Goal: Transaction & Acquisition: Subscribe to service/newsletter

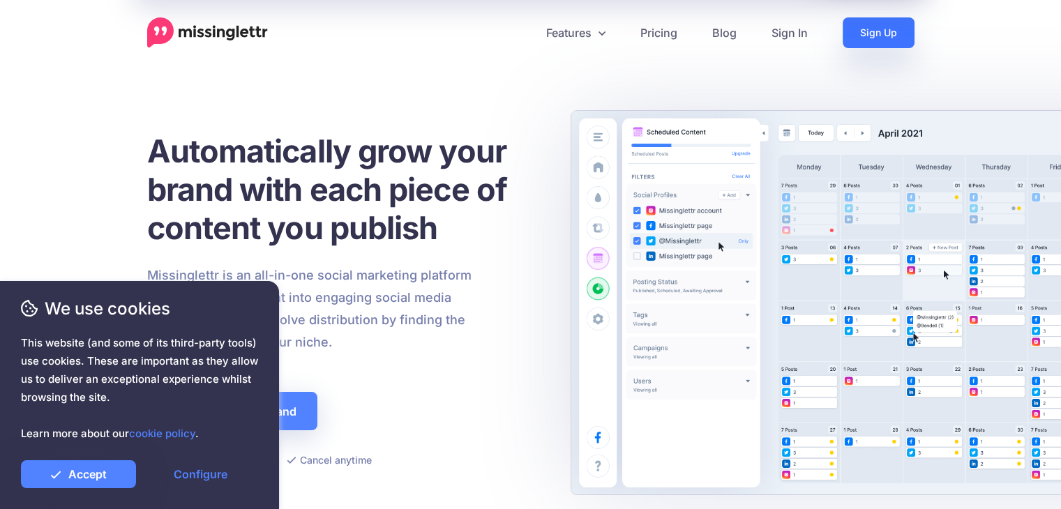
click at [881, 38] on link "Sign Up" at bounding box center [879, 32] width 72 height 31
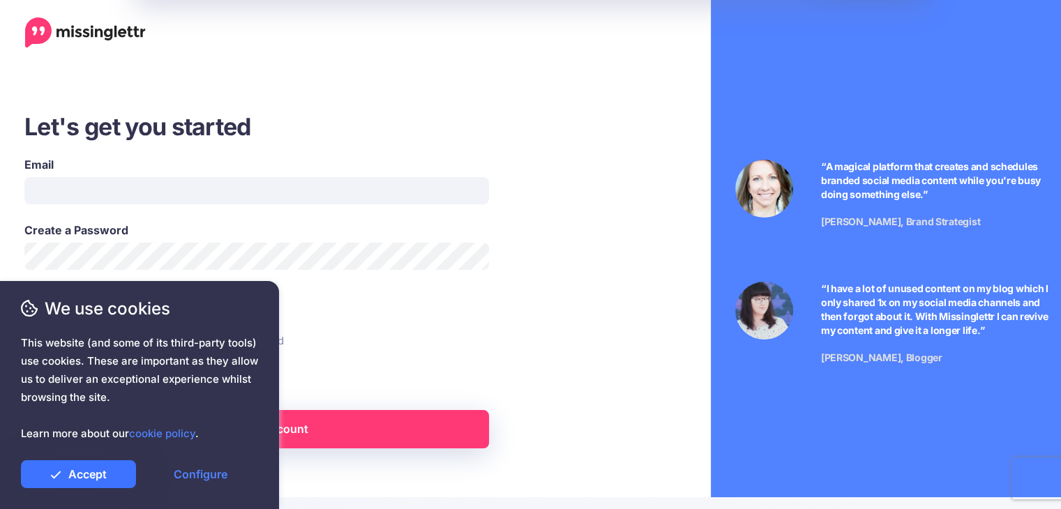
click at [93, 481] on link "Accept" at bounding box center [78, 474] width 115 height 28
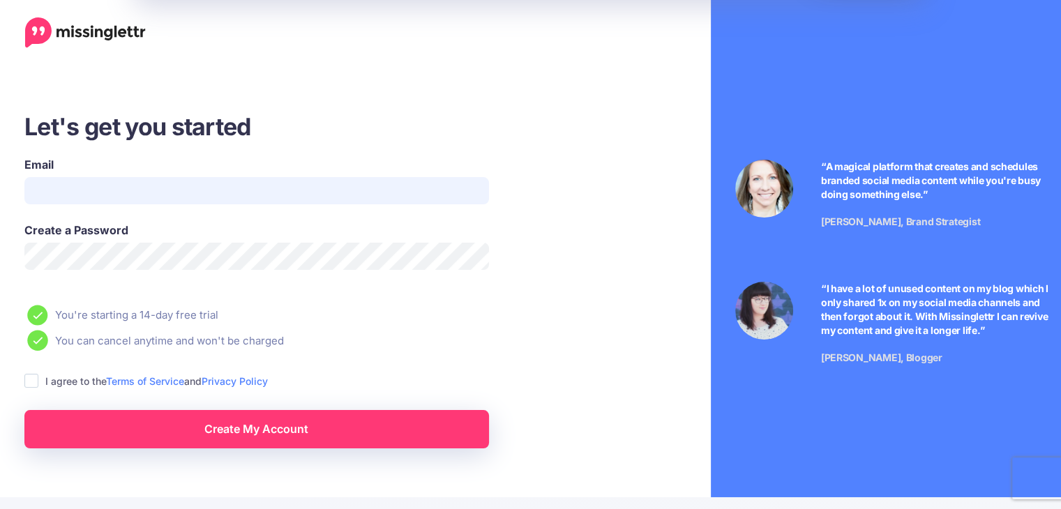
click at [68, 185] on input "Email" at bounding box center [256, 190] width 465 height 27
type input "**********"
click at [29, 380] on span "This website (and some of its third-party tools) use cookies. These are importa…" at bounding box center [139, 388] width 237 height 109
click at [33, 384] on span "This website (and some of its third-party tools) use cookies. These are importa…" at bounding box center [139, 388] width 237 height 109
click at [55, 377] on span "This website (and some of its third-party tools) use cookies. These are importa…" at bounding box center [139, 388] width 237 height 109
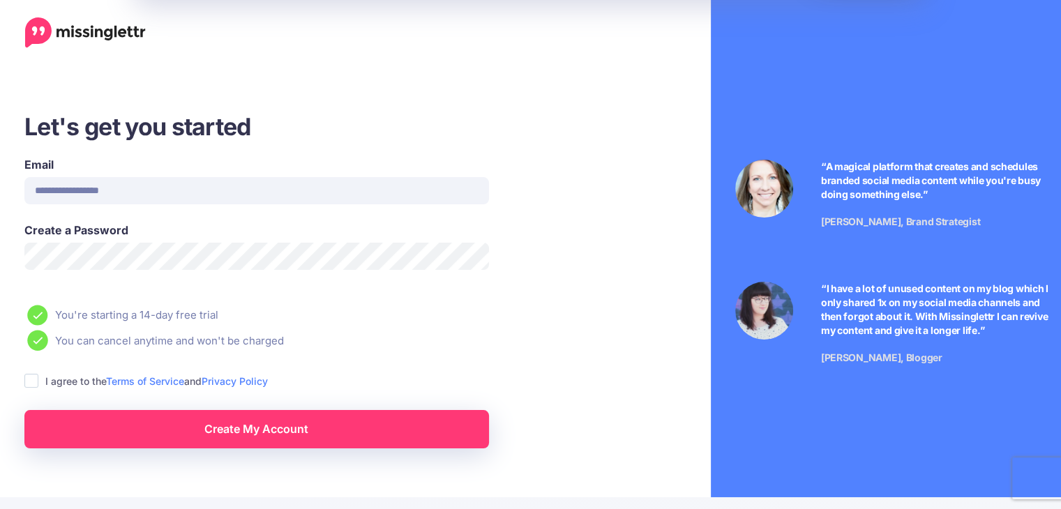
click at [22, 380] on span "This website (and some of its third-party tools) use cookies. These are importa…" at bounding box center [139, 388] width 237 height 109
click at [31, 379] on span "This website (and some of its third-party tools) use cookies. These are importa…" at bounding box center [139, 388] width 237 height 109
click at [33, 378] on span "This website (and some of its third-party tools) use cookies. These are importa…" at bounding box center [139, 388] width 237 height 109
click at [36, 382] on span "This website (and some of its third-party tools) use cookies. These are importa…" at bounding box center [139, 388] width 237 height 109
drag, startPoint x: 29, startPoint y: 377, endPoint x: 81, endPoint y: 395, distance: 55.4
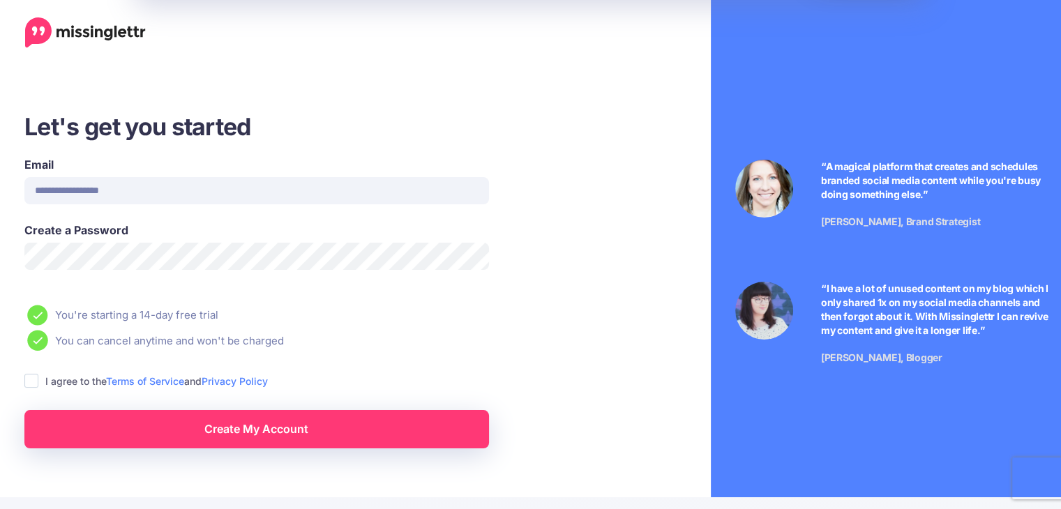
click at [33, 375] on span "This website (and some of its third-party tools) use cookies. These are importa…" at bounding box center [139, 388] width 237 height 109
click at [126, 433] on span "This website (and some of its third-party tools) use cookies. These are importa…" at bounding box center [139, 388] width 237 height 109
click at [232, 426] on span "This website (and some of its third-party tools) use cookies. These are importa…" at bounding box center [139, 388] width 237 height 109
click at [253, 445] on div at bounding box center [139, 451] width 237 height 17
drag, startPoint x: 257, startPoint y: 442, endPoint x: 256, endPoint y: 318, distance: 123.5
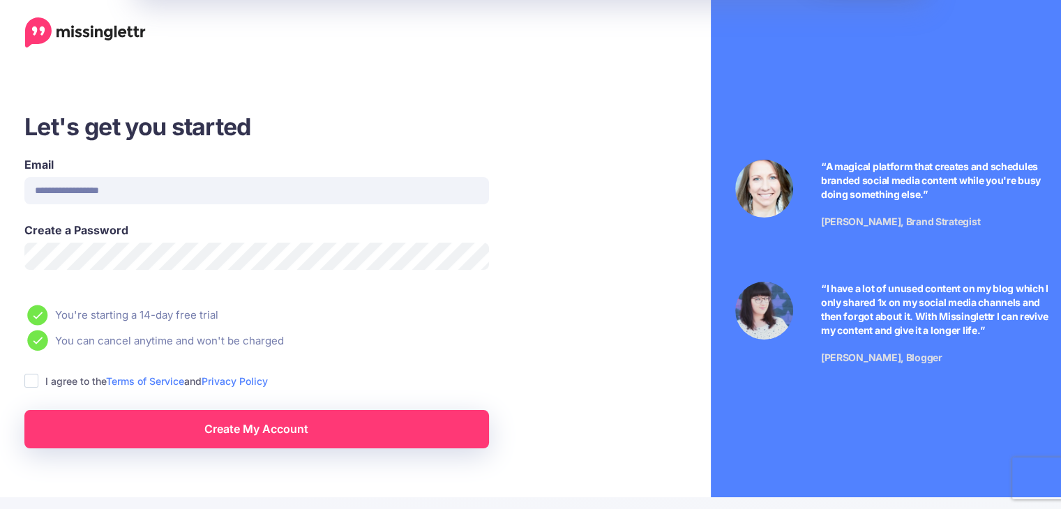
click at [257, 435] on span "This website (and some of its third-party tools) use cookies. These are importa…" at bounding box center [139, 388] width 237 height 109
click at [100, 174] on div "Email" at bounding box center [256, 180] width 465 height 48
click at [31, 383] on ins at bounding box center [31, 381] width 14 height 14
click at [87, 185] on input "Email" at bounding box center [256, 190] width 465 height 27
type input "**********"
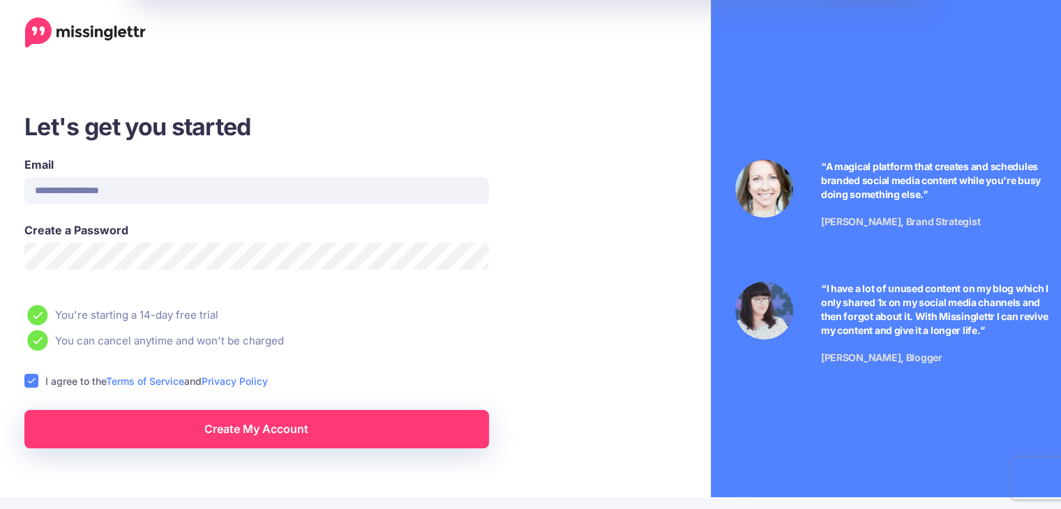
click at [290, 433] on link "Create My Account" at bounding box center [256, 429] width 465 height 38
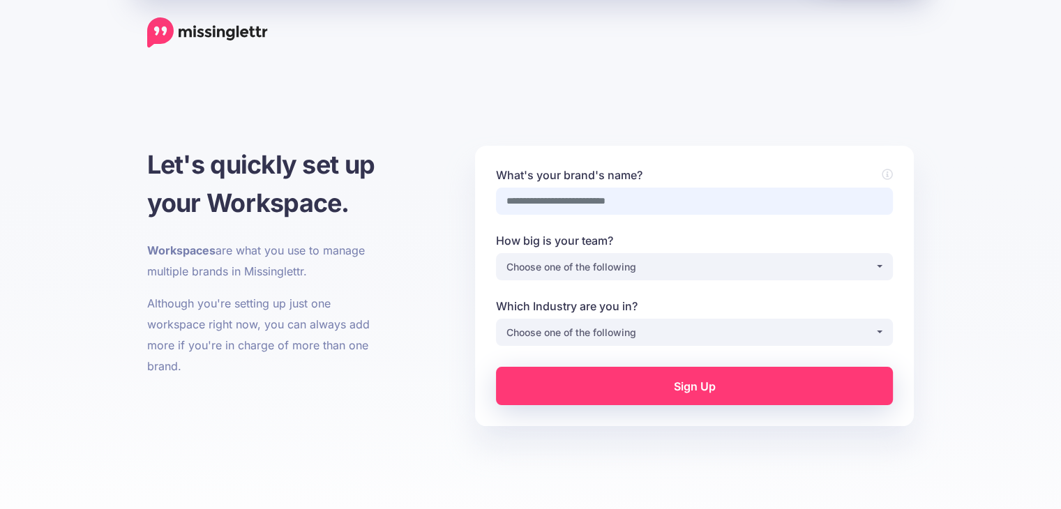
click at [691, 200] on input "What's your brand's name?" at bounding box center [694, 201] width 397 height 27
type input "*********"
click at [617, 274] on div "Choose one of the following" at bounding box center [690, 267] width 368 height 17
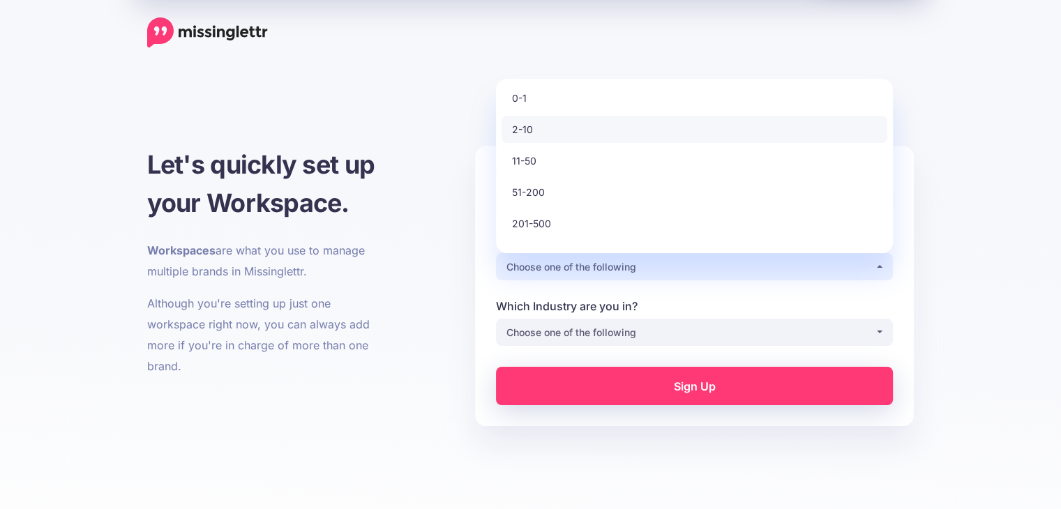
click at [557, 129] on link "2-10" at bounding box center [695, 129] width 386 height 27
select select "*"
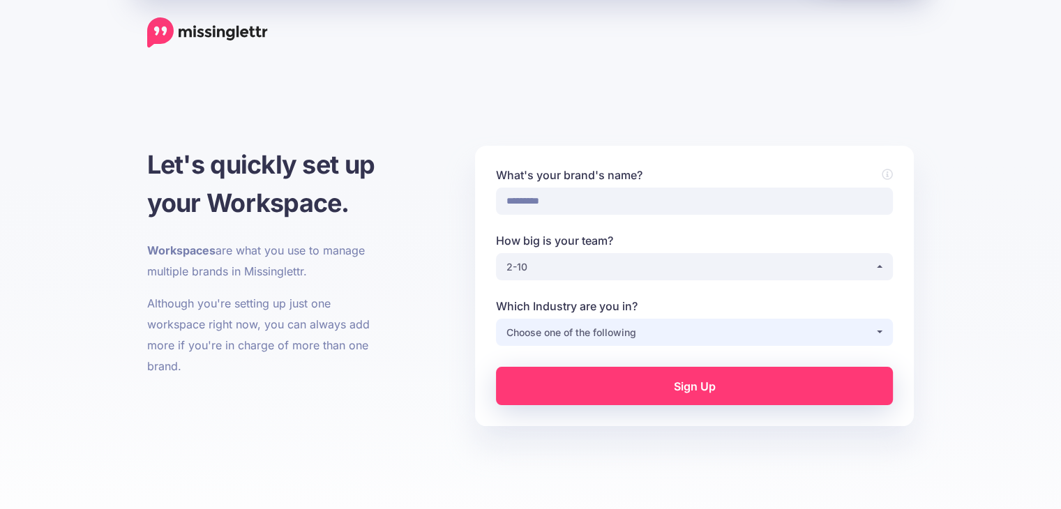
click at [597, 326] on div "Choose one of the following" at bounding box center [690, 332] width 368 height 17
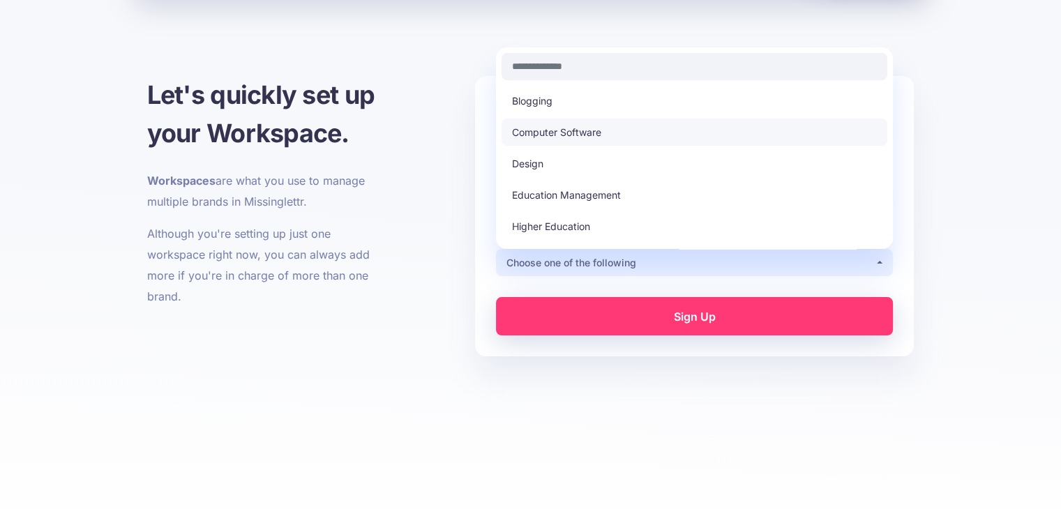
click at [582, 137] on span "Computer Software" at bounding box center [556, 132] width 89 height 17
select select "**********"
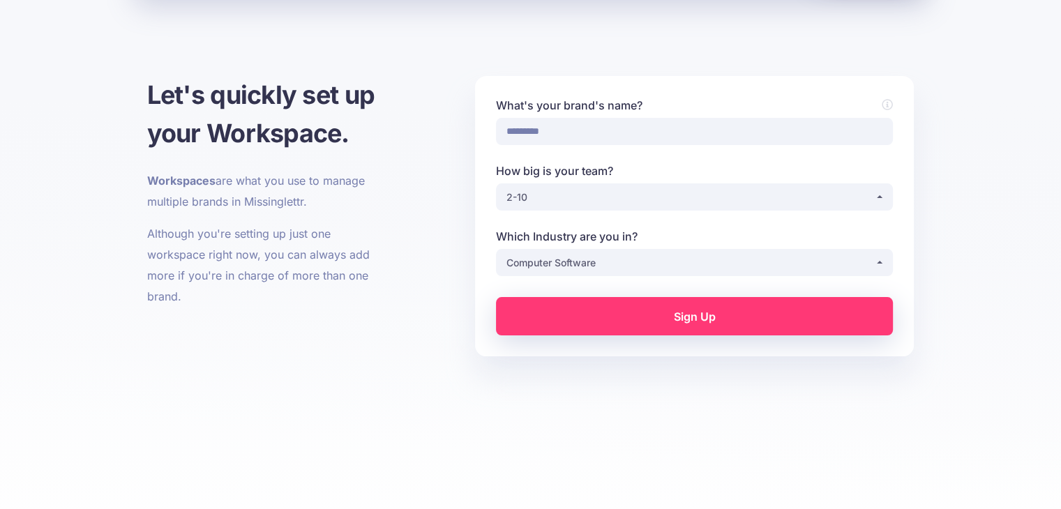
click at [615, 308] on link "Sign Up" at bounding box center [694, 316] width 397 height 38
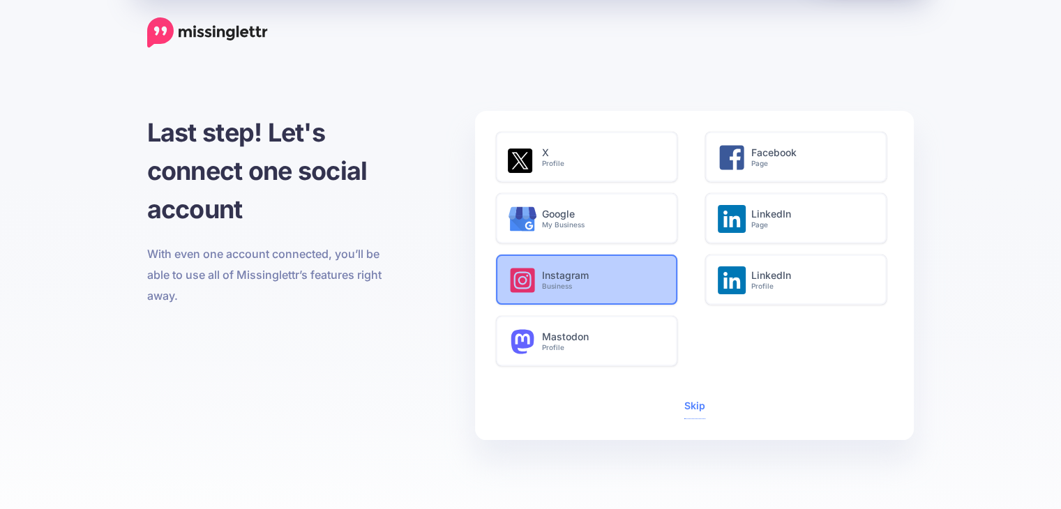
click at [592, 278] on h6 "Instagram Business" at bounding box center [602, 280] width 120 height 21
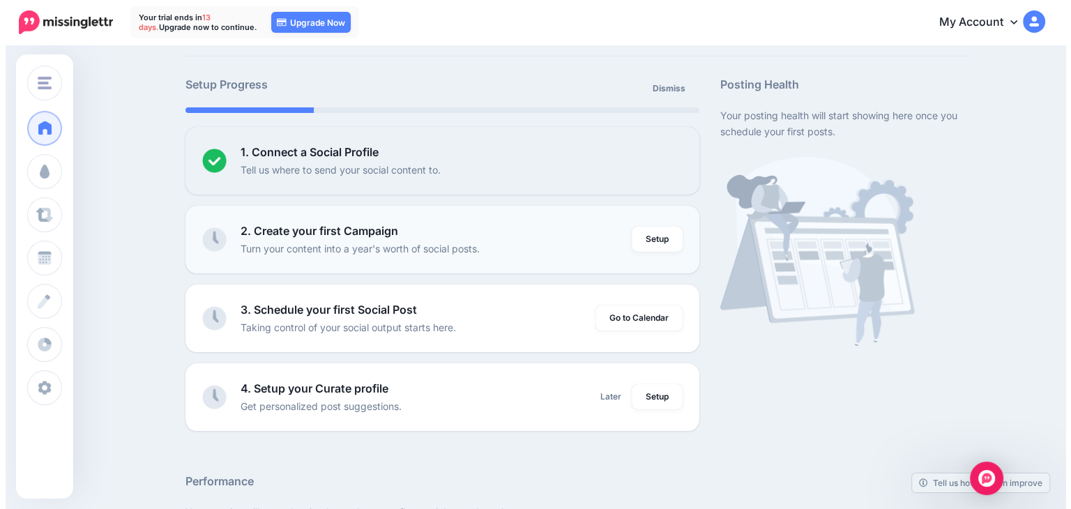
scroll to position [70, 0]
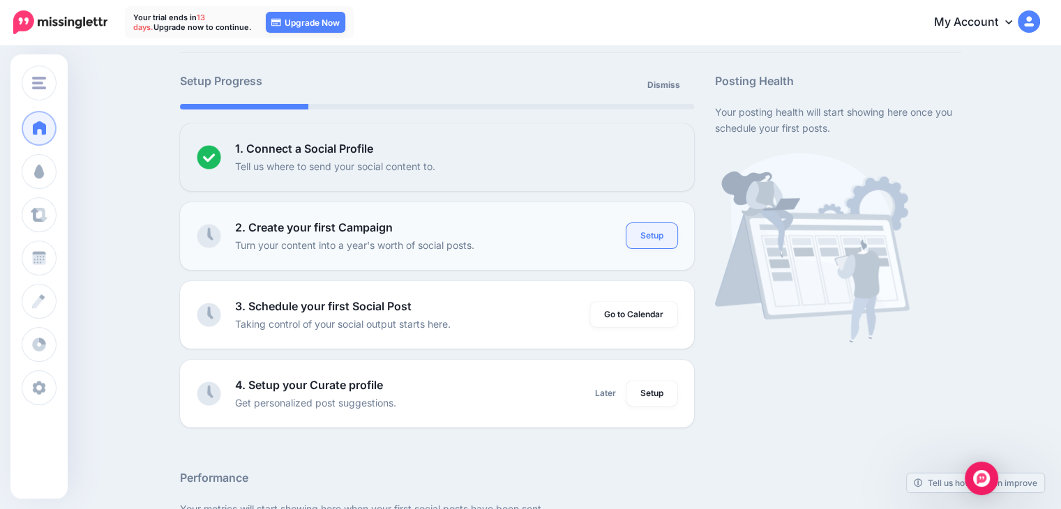
click at [643, 235] on link "Setup" at bounding box center [651, 235] width 51 height 25
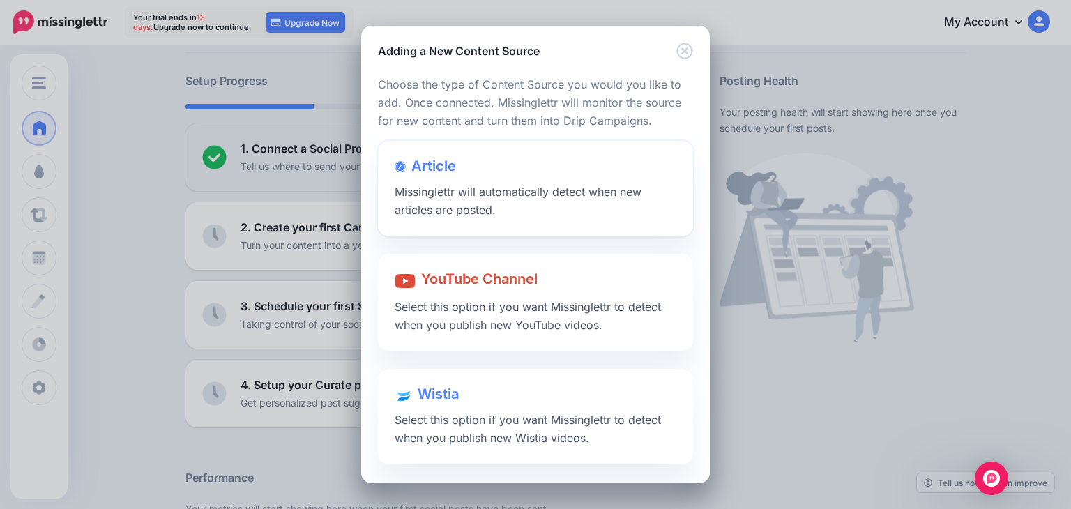
click at [530, 185] on div "Article Missinglettr will automatically detect when new articles are posted." at bounding box center [535, 189] width 315 height 96
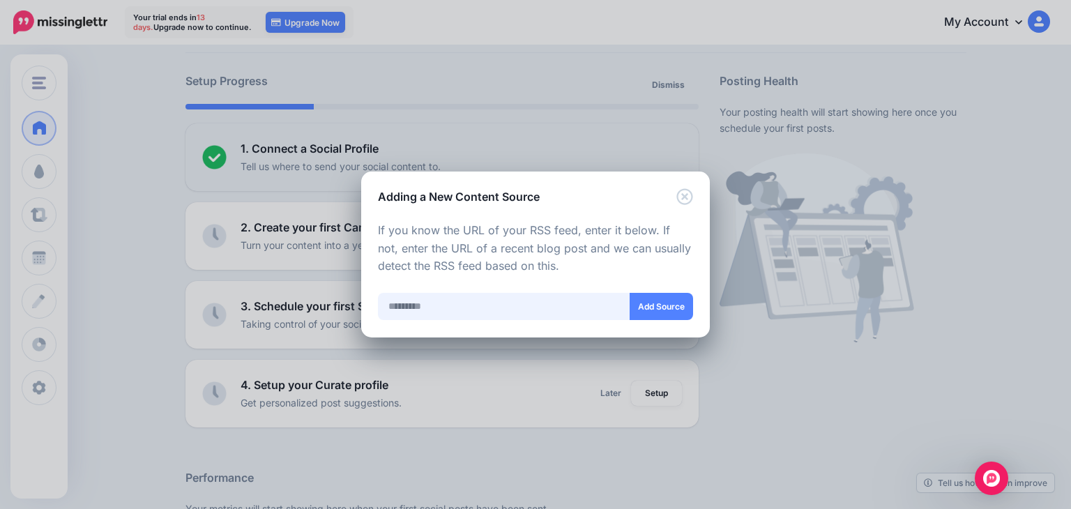
click at [516, 310] on input "text" at bounding box center [504, 306] width 253 height 27
paste input "**********"
type input "**********"
click at [664, 312] on button "Add Source" at bounding box center [661, 306] width 63 height 27
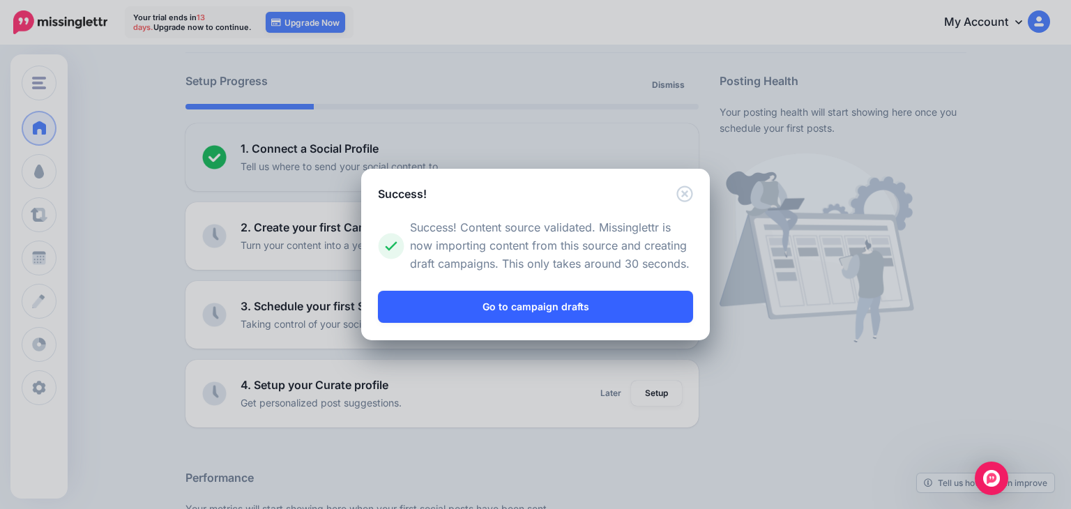
click at [596, 303] on link "Go to campaign drafts" at bounding box center [535, 307] width 315 height 32
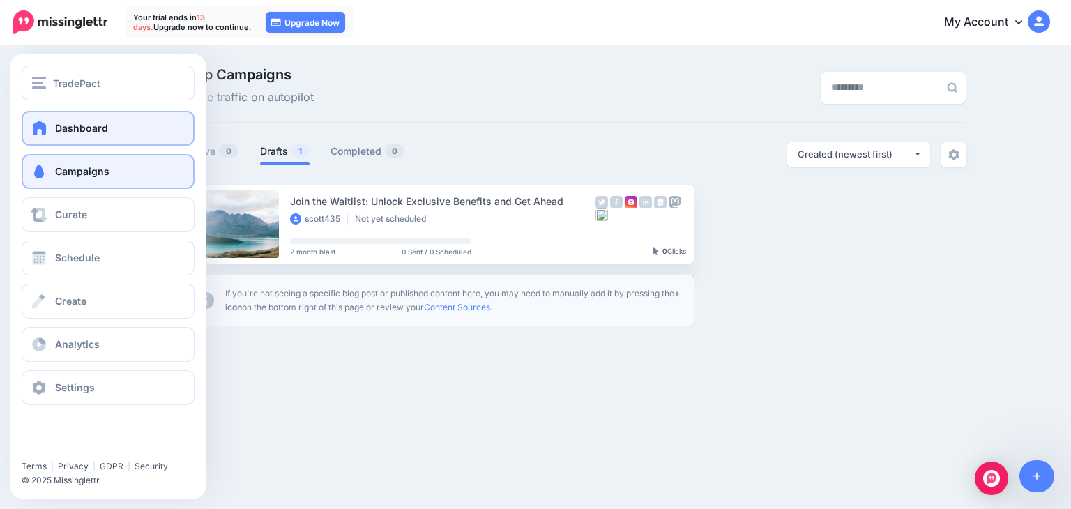
click at [114, 135] on link "Dashboard" at bounding box center [108, 128] width 173 height 35
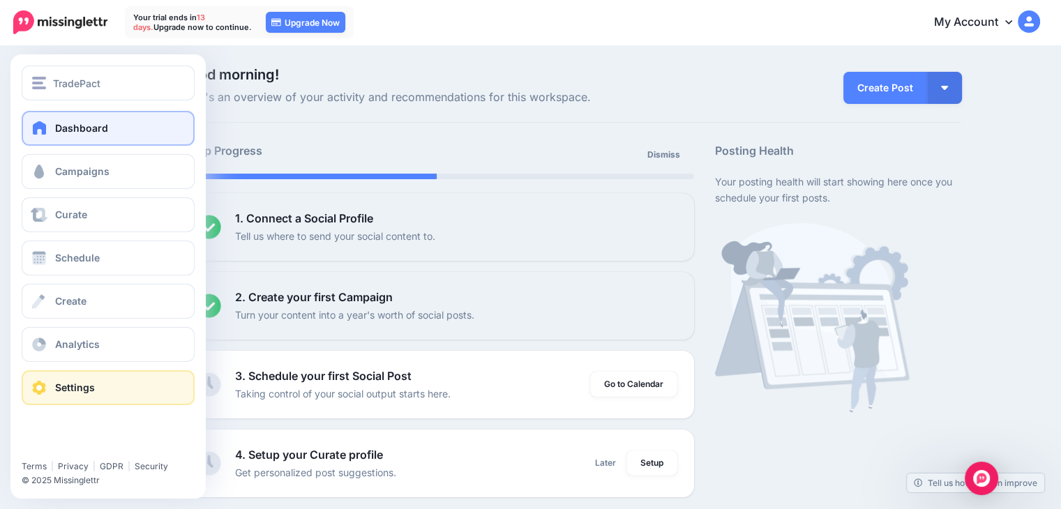
click at [128, 389] on link "Settings" at bounding box center [108, 387] width 173 height 35
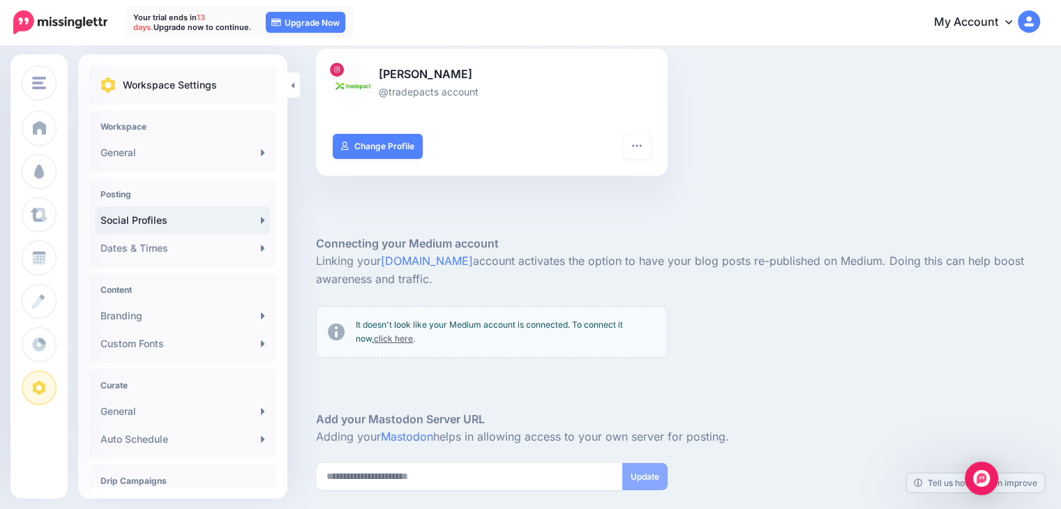
scroll to position [45, 0]
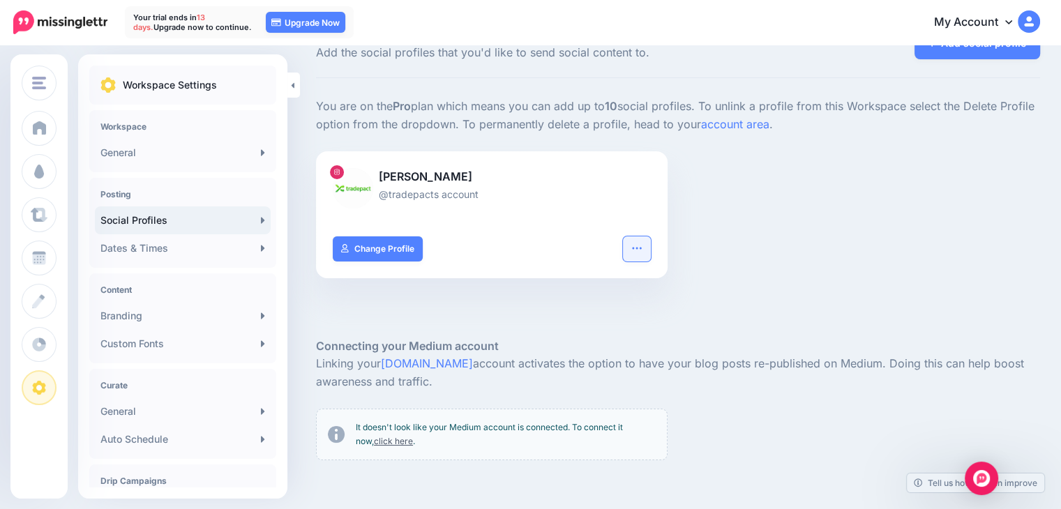
click at [651, 255] on button "button" at bounding box center [637, 248] width 28 height 25
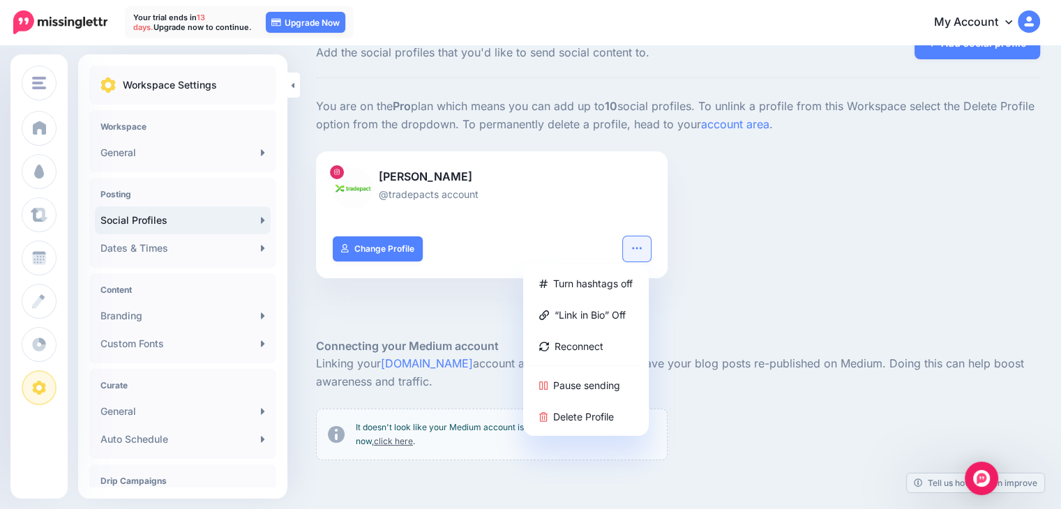
click at [726, 236] on div "[PERSON_NAME] @tradepacts account Turn hashtags off “Link in Bio” Off Reconnect…" at bounding box center [678, 223] width 745 height 144
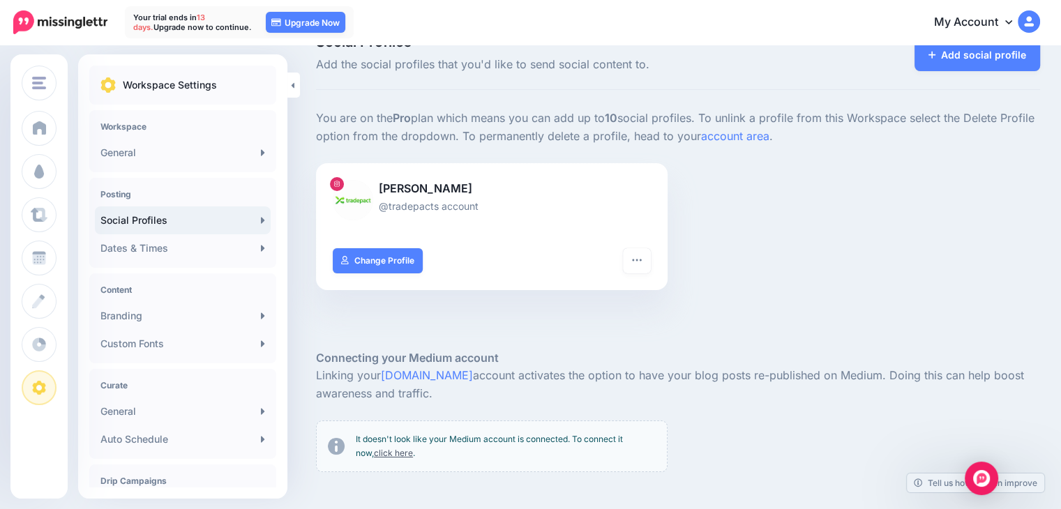
scroll to position [0, 0]
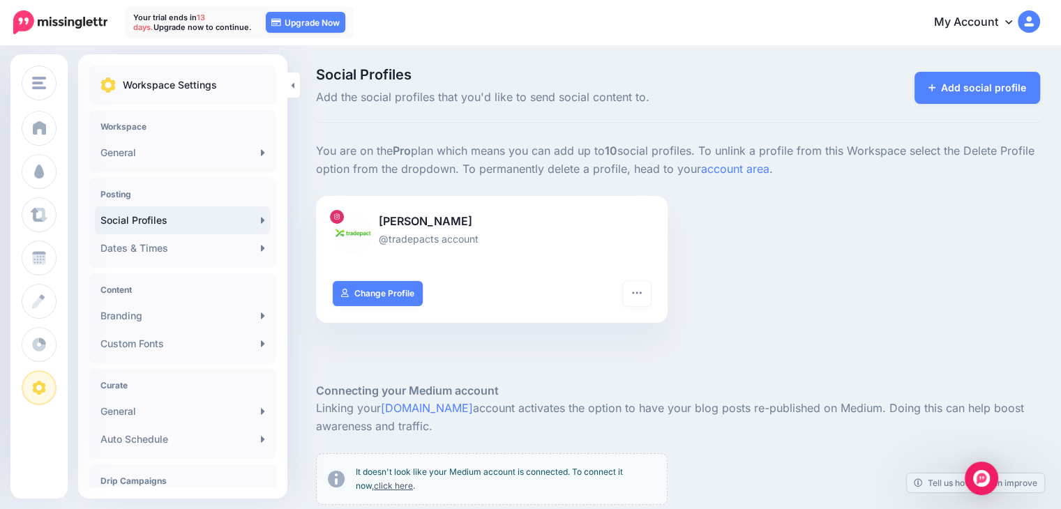
click at [1012, 26] on icon at bounding box center [1008, 21] width 7 height 11
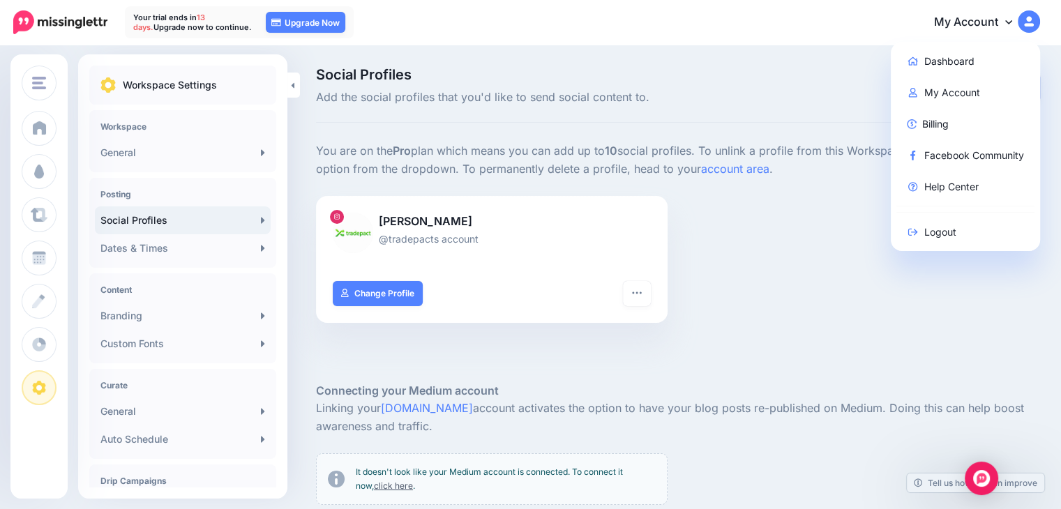
click at [756, 121] on div "Social Profiles Add the social profiles that you'd like to send social content …" at bounding box center [678, 95] width 724 height 55
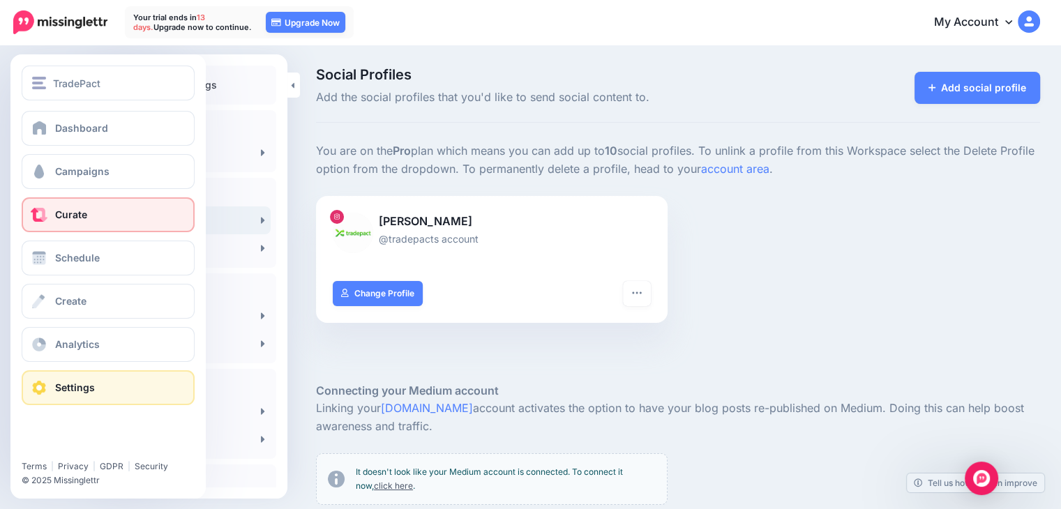
click at [92, 213] on link "Curate" at bounding box center [108, 214] width 173 height 35
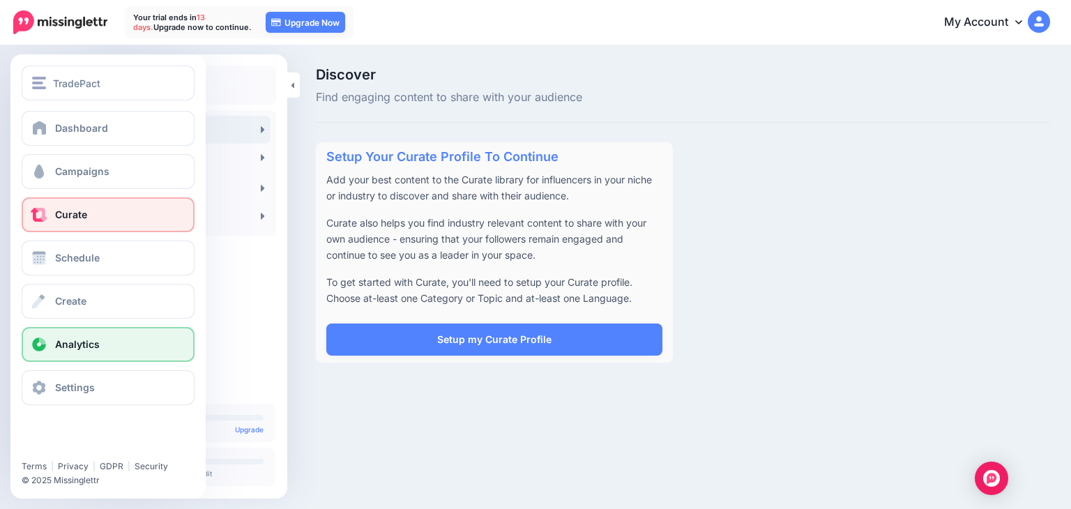
click at [73, 344] on span "Analytics" at bounding box center [77, 344] width 45 height 12
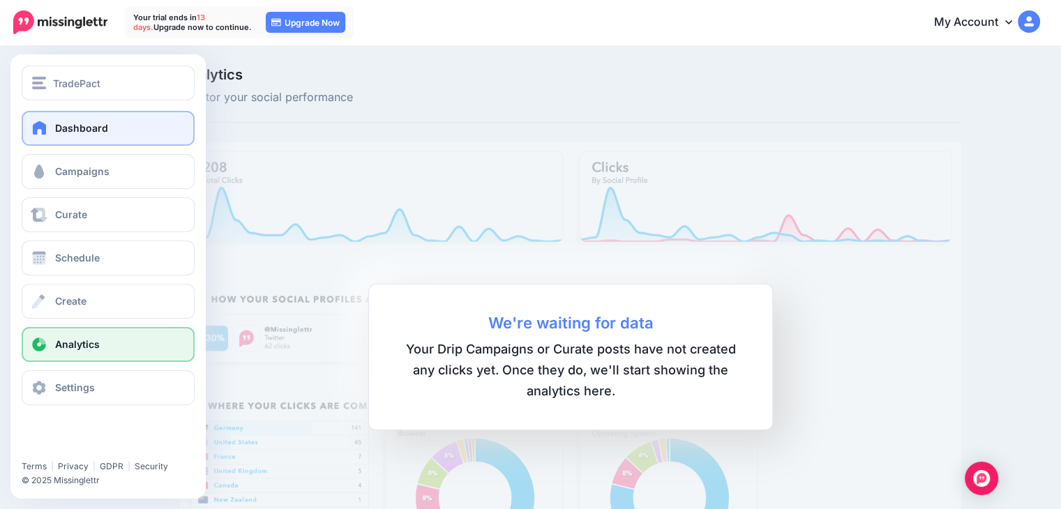
click at [78, 132] on span "Dashboard" at bounding box center [81, 128] width 53 height 12
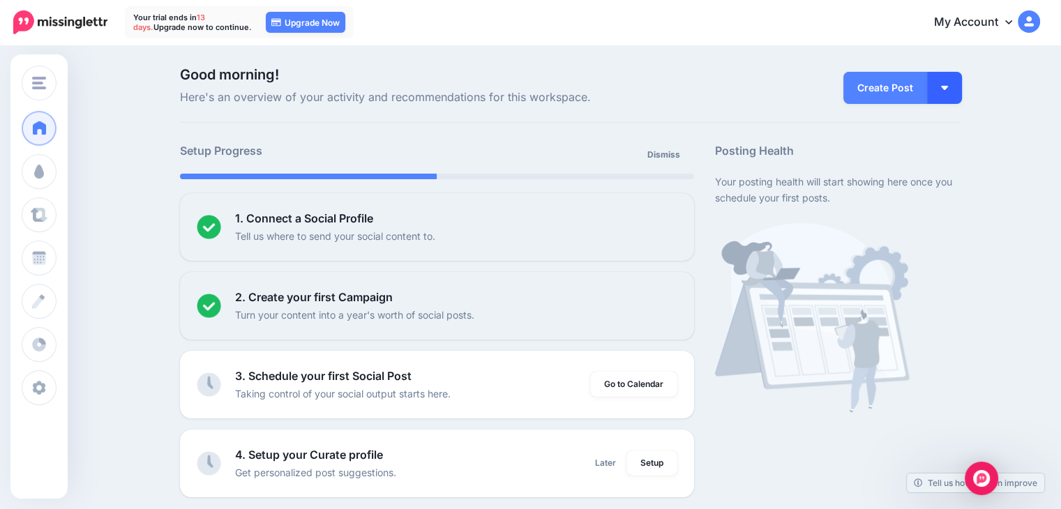
click at [962, 90] on button "button" at bounding box center [944, 88] width 35 height 32
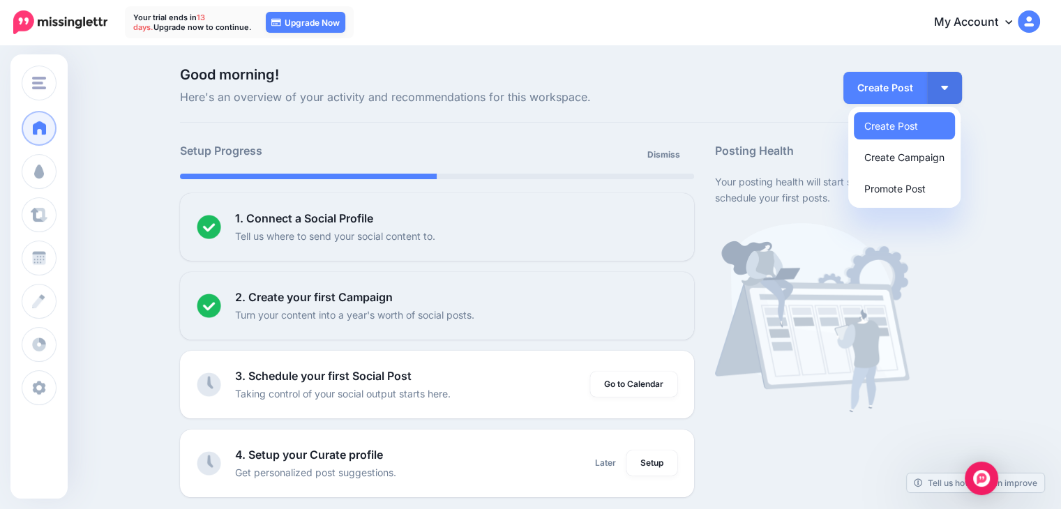
drag, startPoint x: 1034, startPoint y: 181, endPoint x: 1025, endPoint y: 177, distance: 10.0
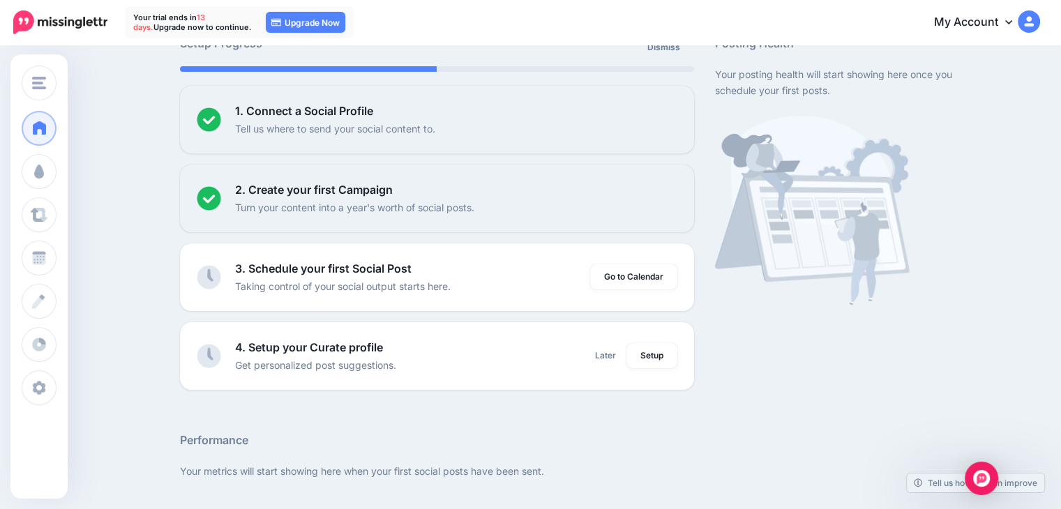
scroll to position [140, 0]
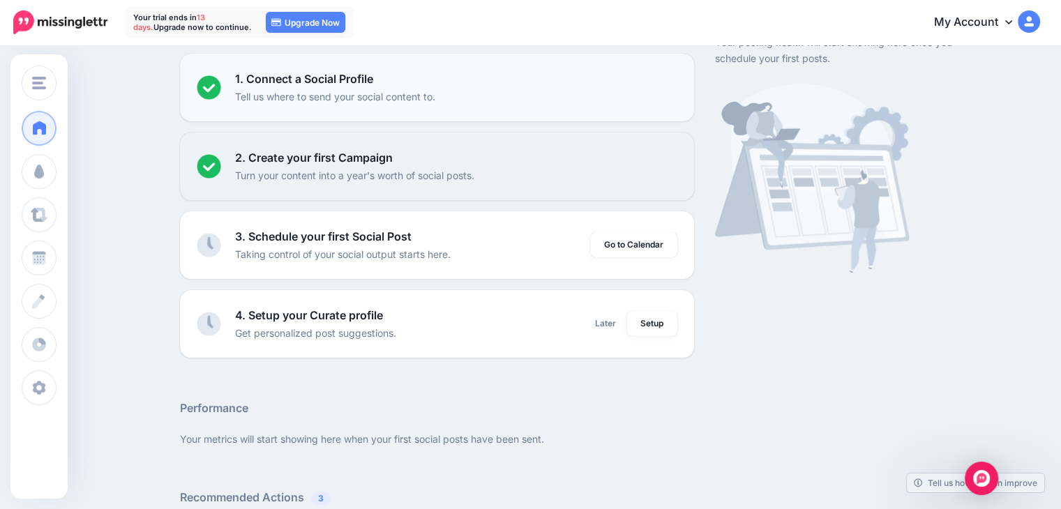
click at [435, 98] on p "Tell us where to send your social content to." at bounding box center [335, 97] width 200 height 16
click at [360, 84] on b "1. Connect a Social Profile" at bounding box center [304, 79] width 138 height 14
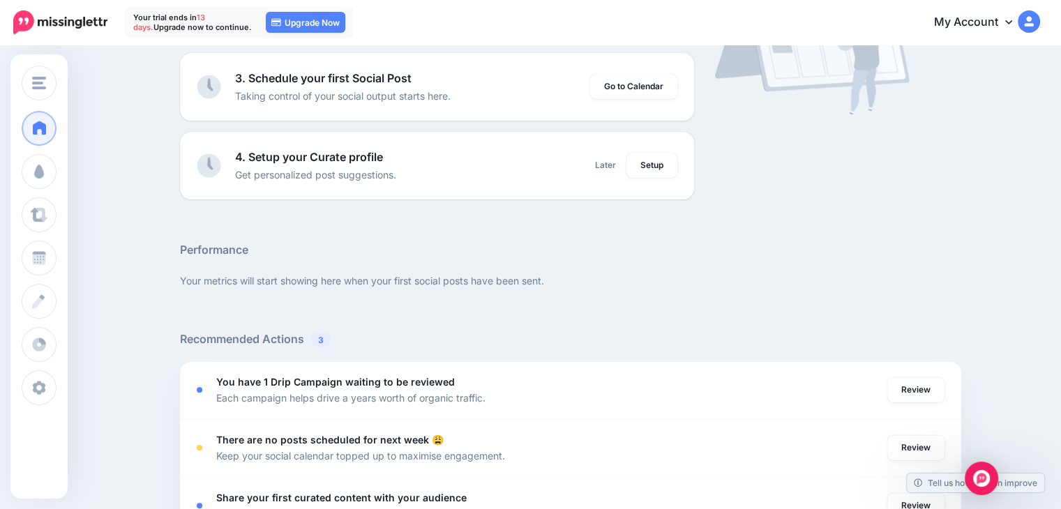
scroll to position [11, 0]
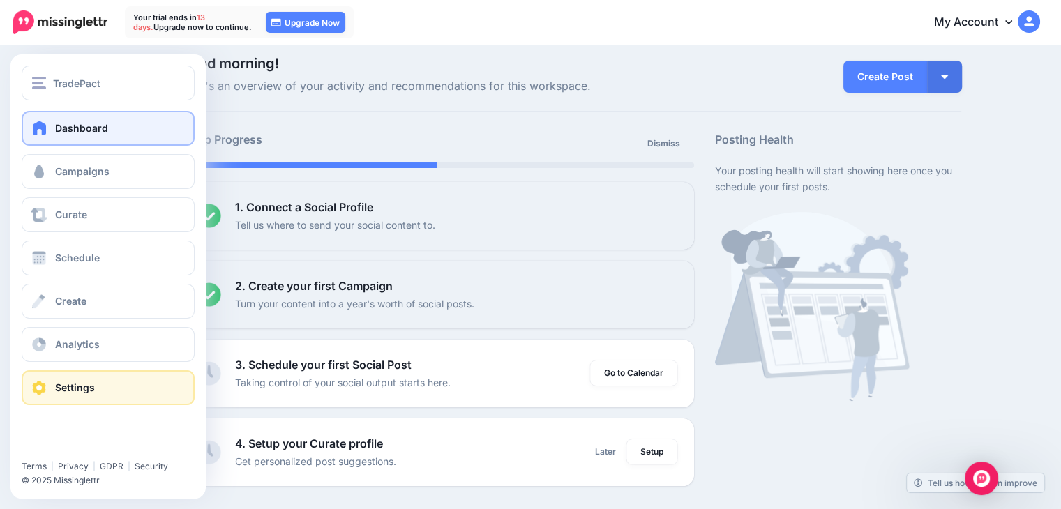
click at [121, 389] on link "Settings" at bounding box center [108, 387] width 173 height 35
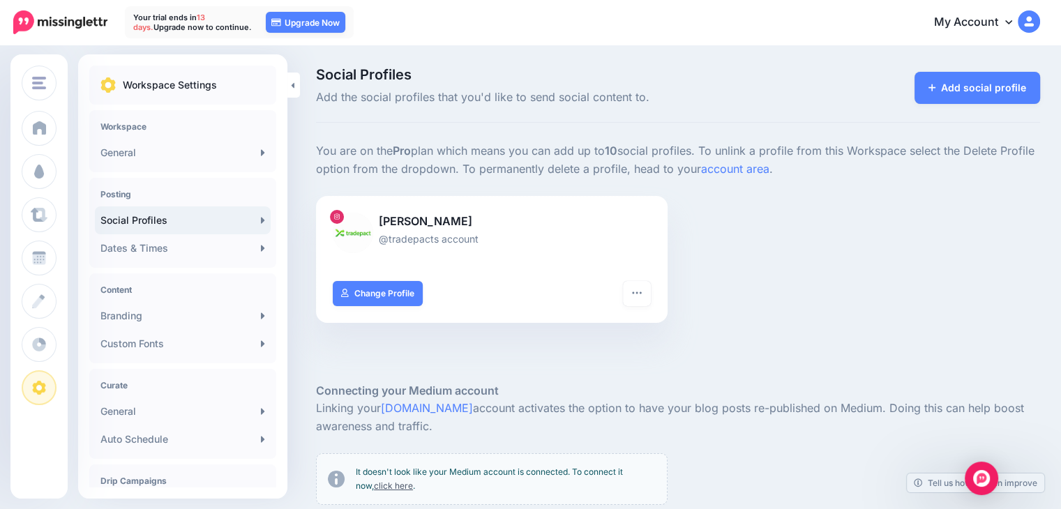
click at [187, 217] on link "Social Profiles" at bounding box center [183, 220] width 176 height 28
click at [642, 296] on icon "button" at bounding box center [636, 292] width 11 height 11
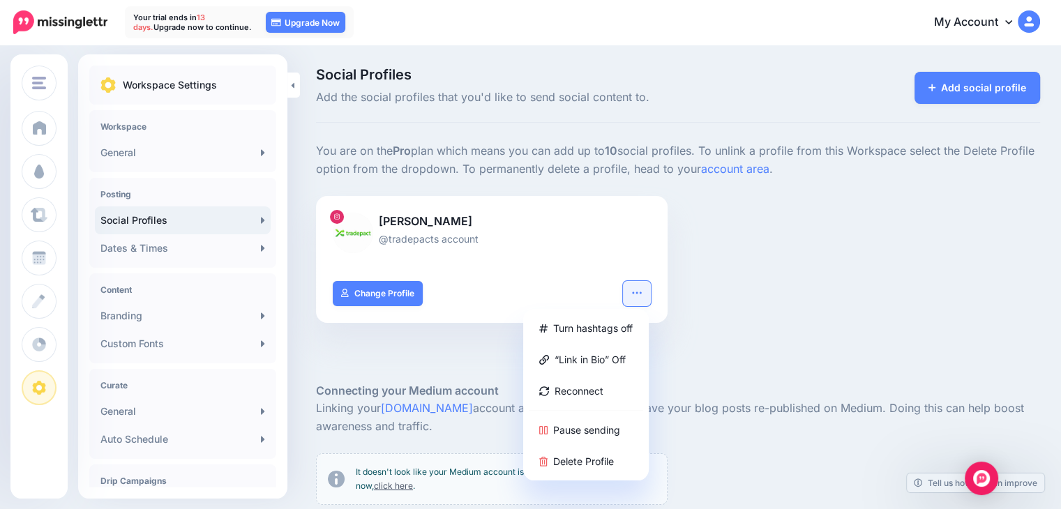
click at [642, 289] on icon "button" at bounding box center [636, 292] width 11 height 11
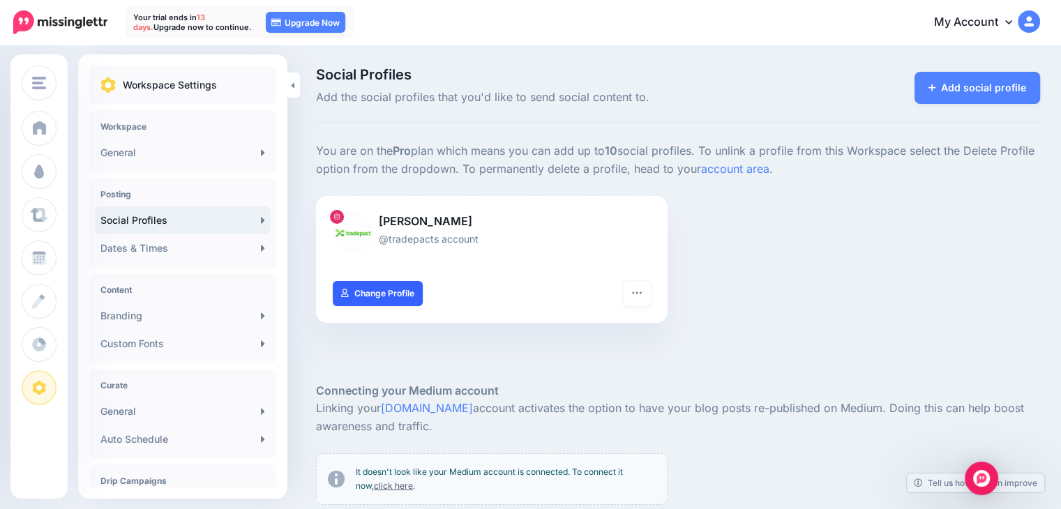
click at [393, 291] on link "Change Profile" at bounding box center [378, 293] width 90 height 25
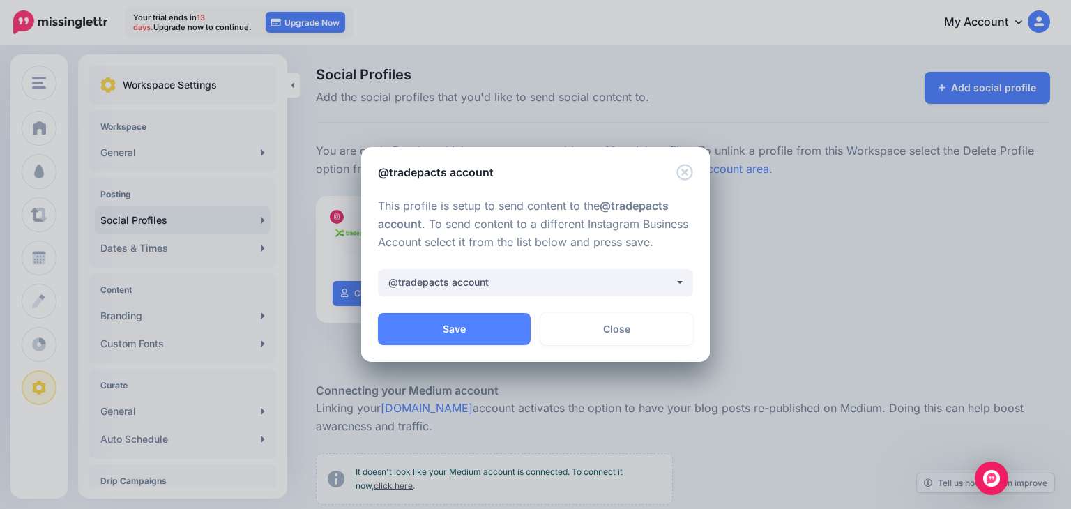
click at [774, 249] on div "**********" at bounding box center [535, 254] width 1071 height 509
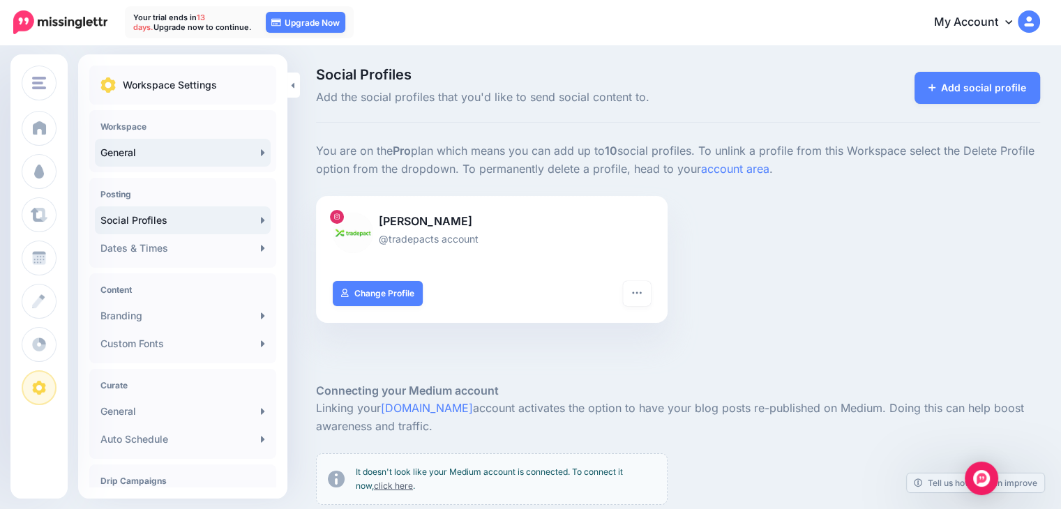
click at [180, 153] on link "General" at bounding box center [183, 153] width 176 height 28
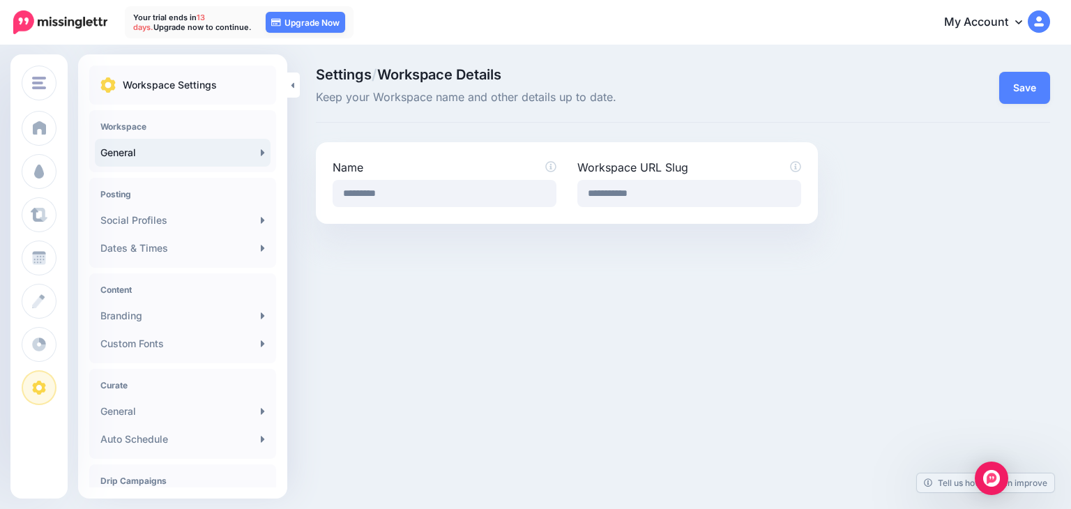
click at [1009, 20] on link "My Account" at bounding box center [991, 23] width 120 height 34
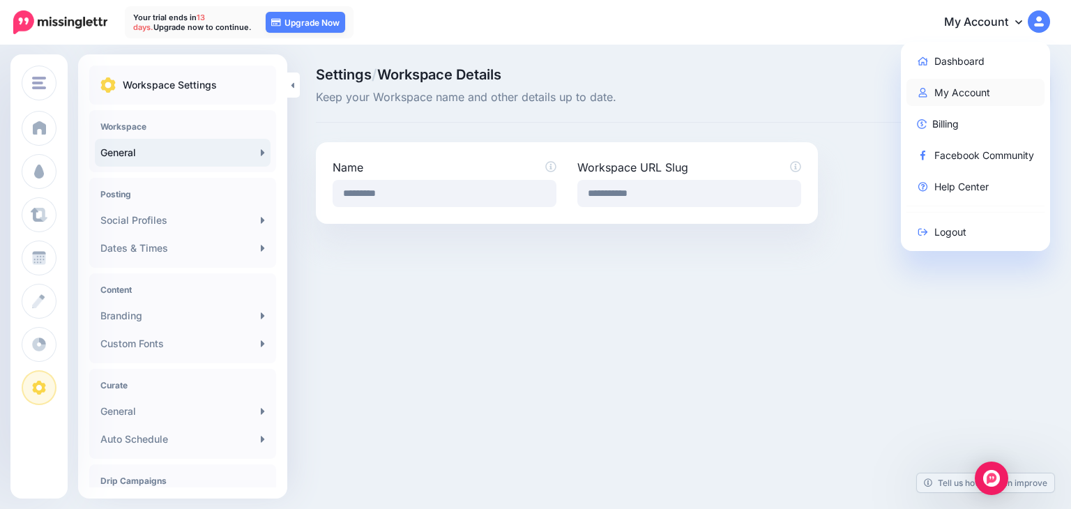
click at [966, 91] on link "My Account" at bounding box center [976, 92] width 139 height 27
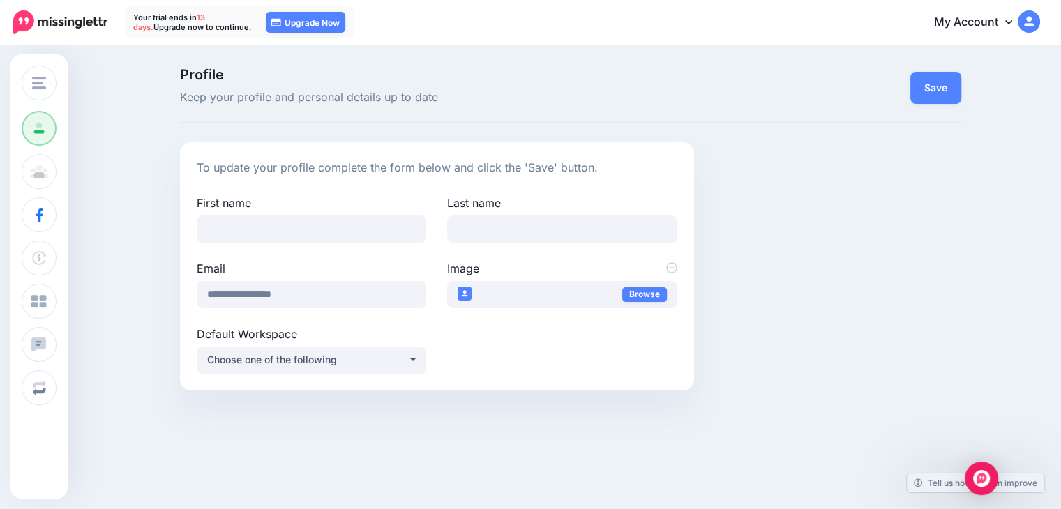
click at [1009, 21] on link "My Account" at bounding box center [980, 23] width 120 height 34
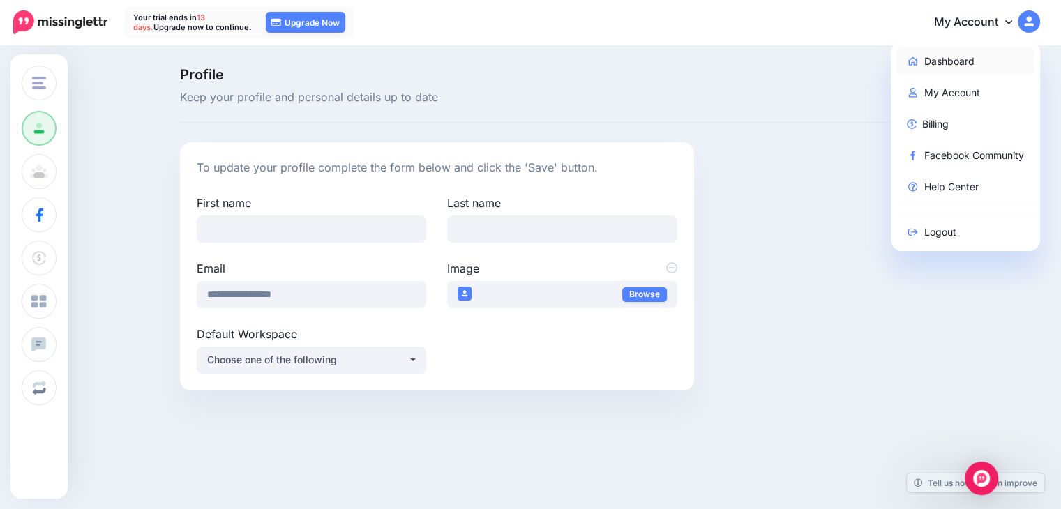
click at [984, 59] on link "Dashboard" at bounding box center [965, 60] width 139 height 27
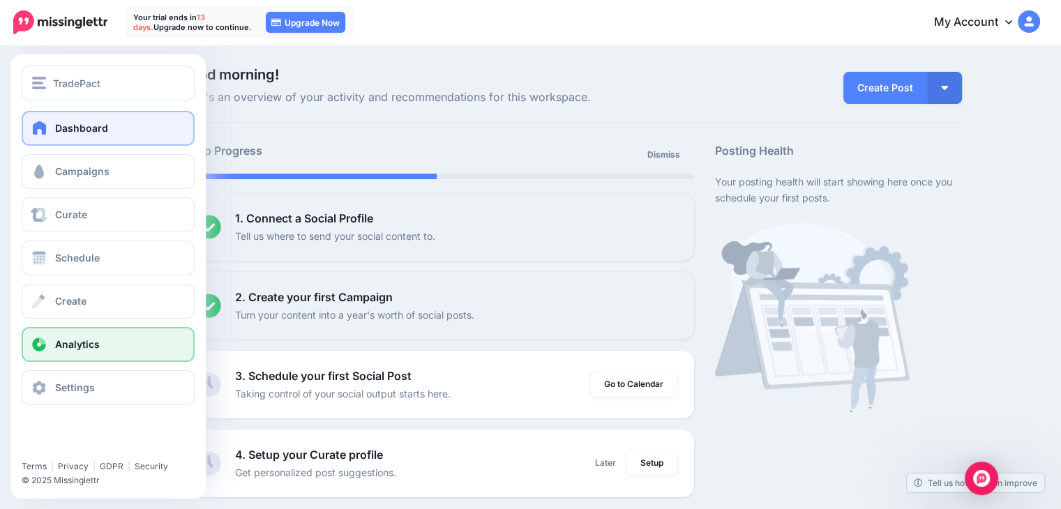
click at [97, 344] on span "Analytics" at bounding box center [77, 344] width 45 height 12
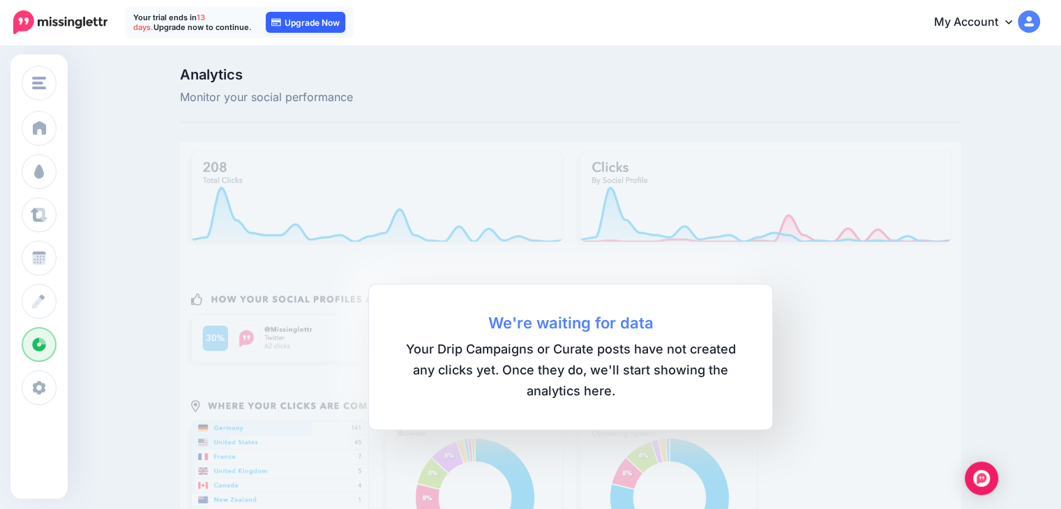
click at [295, 24] on link "Upgrade Now" at bounding box center [306, 22] width 80 height 21
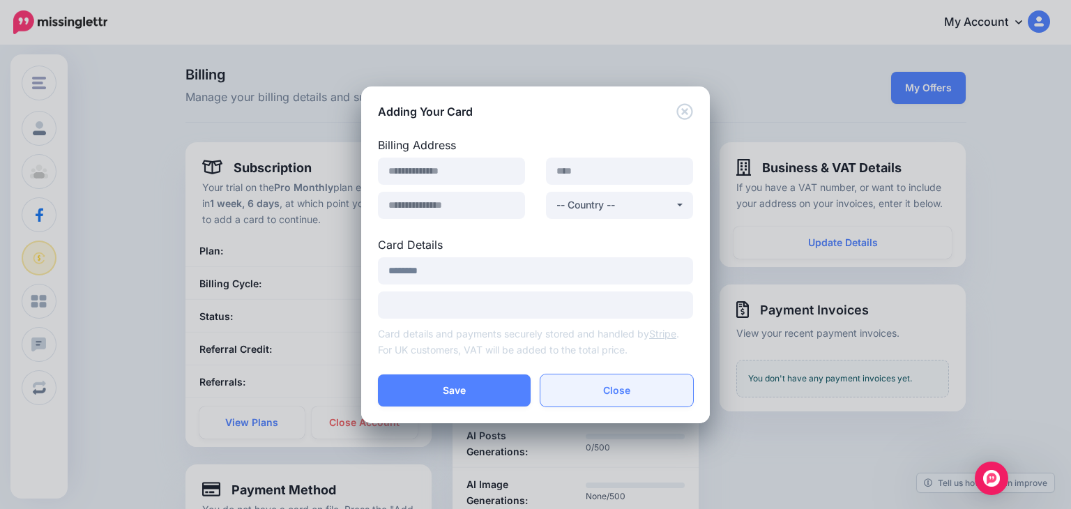
click at [636, 392] on button "Close" at bounding box center [617, 391] width 153 height 32
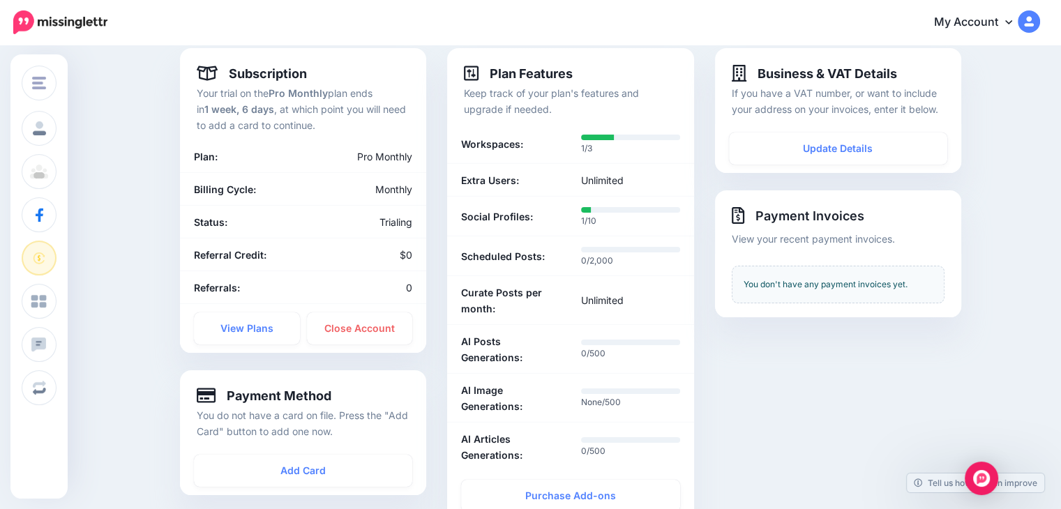
scroll to position [70, 0]
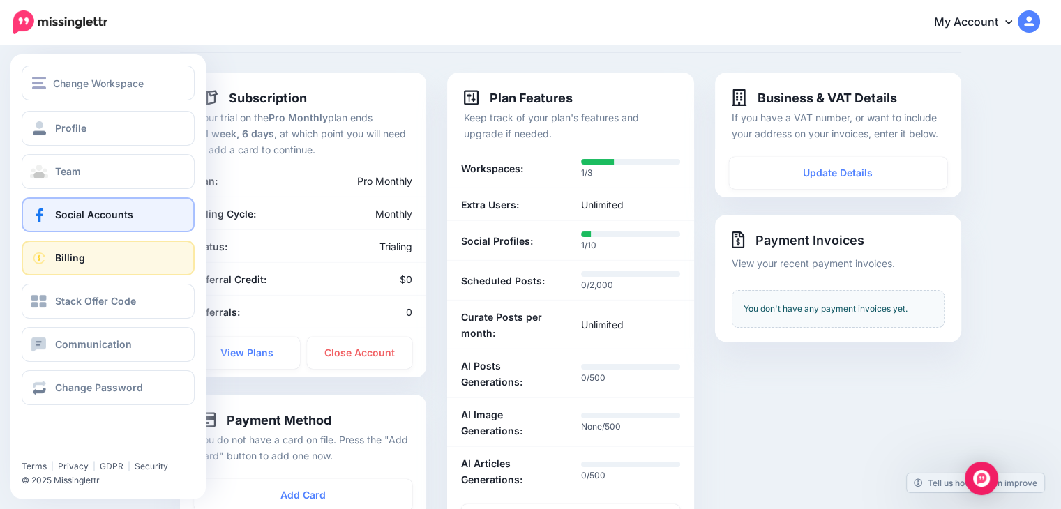
click at [95, 224] on link "Social Accounts" at bounding box center [108, 214] width 173 height 35
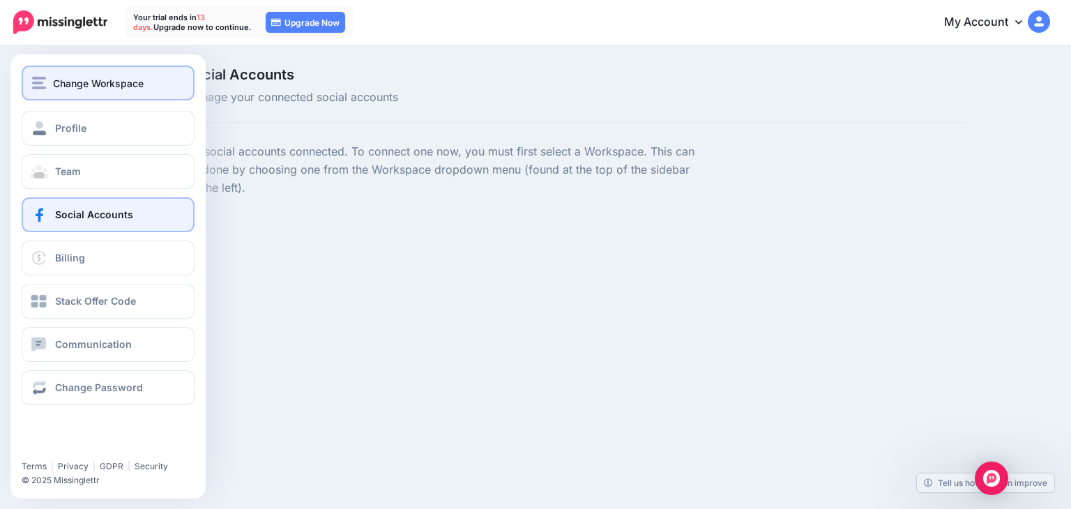
click at [56, 89] on div "Change Workspace" at bounding box center [108, 83] width 152 height 16
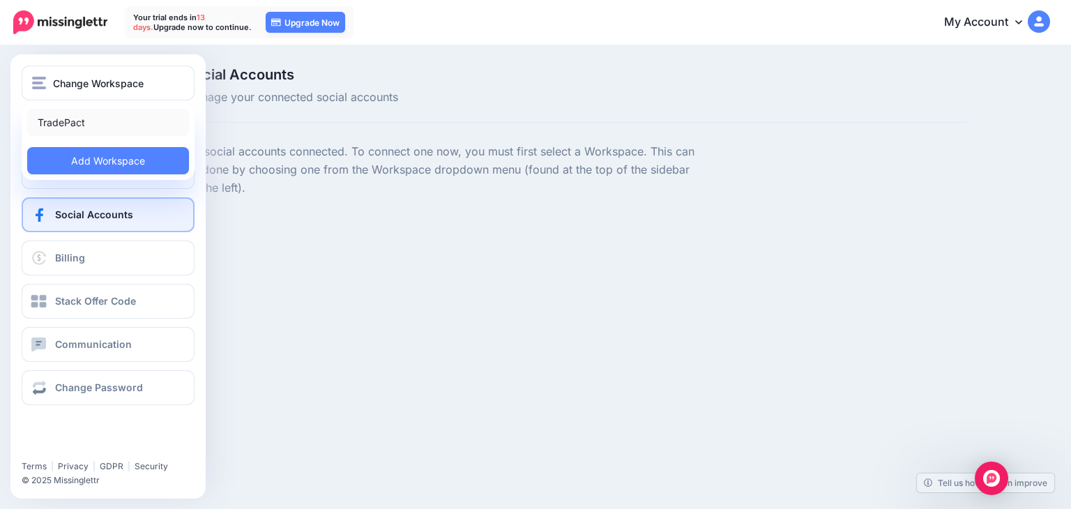
click at [75, 126] on link "TradePact" at bounding box center [108, 122] width 162 height 27
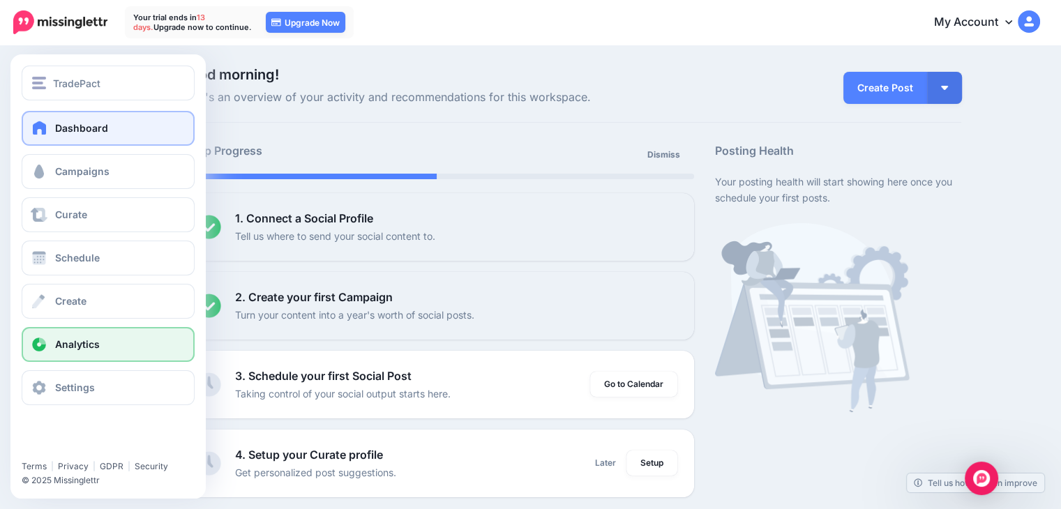
click at [77, 344] on span "Analytics" at bounding box center [77, 344] width 45 height 12
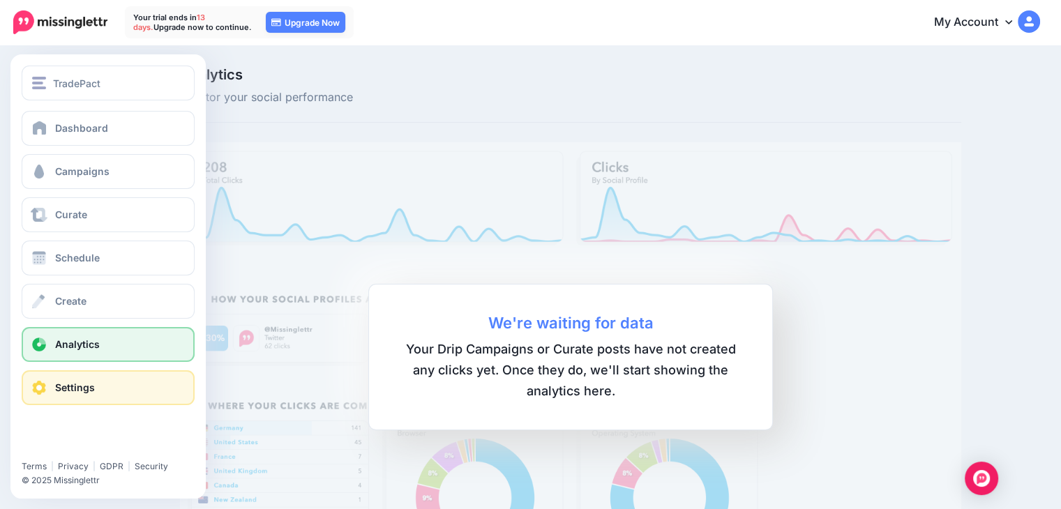
click at [87, 382] on span "Settings" at bounding box center [75, 388] width 40 height 12
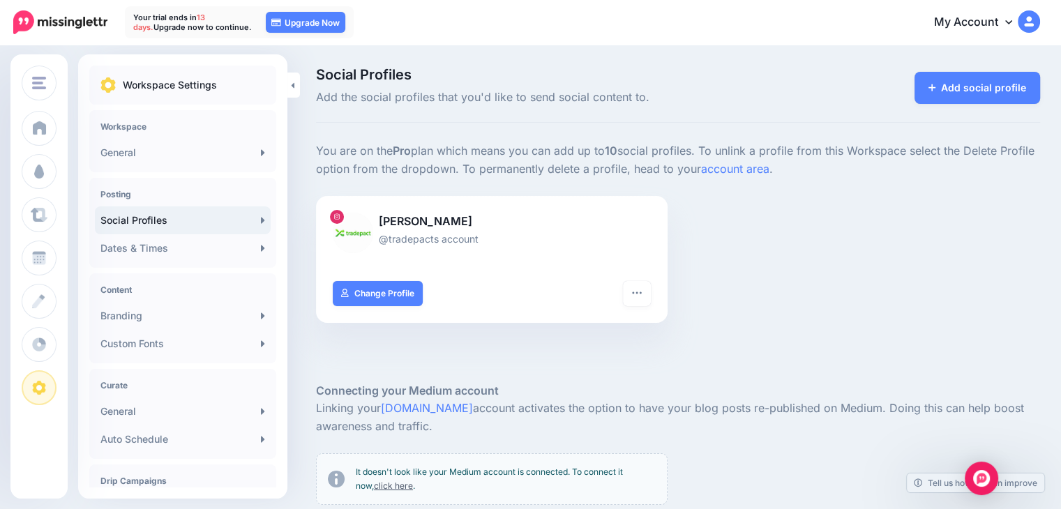
click at [988, 68] on div "Add social profile" at bounding box center [926, 87] width 248 height 39
click at [984, 88] on link "Add social profile" at bounding box center [978, 88] width 126 height 32
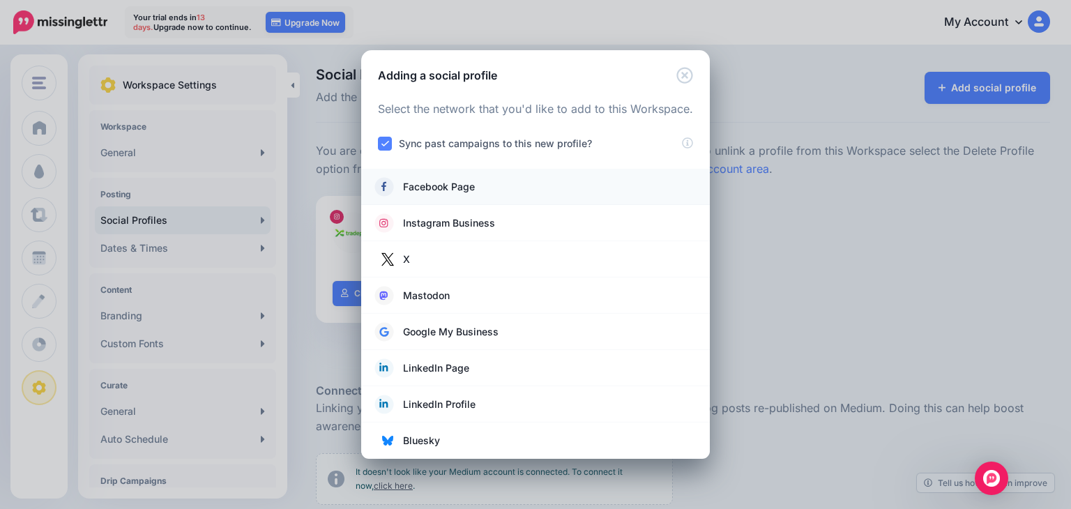
click at [585, 192] on link "Facebook Page" at bounding box center [535, 187] width 321 height 20
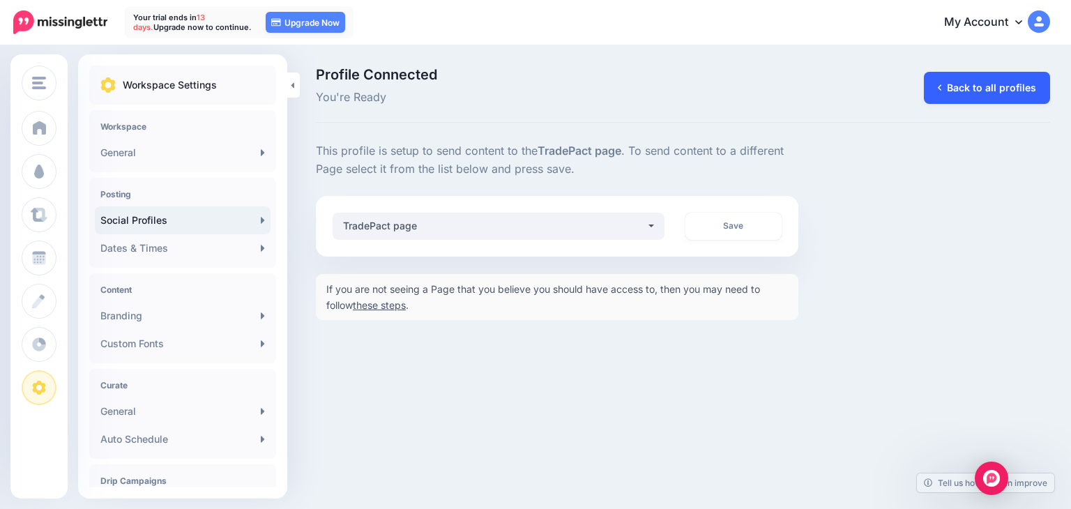
click at [962, 82] on link "Back to all profiles" at bounding box center [987, 88] width 126 height 32
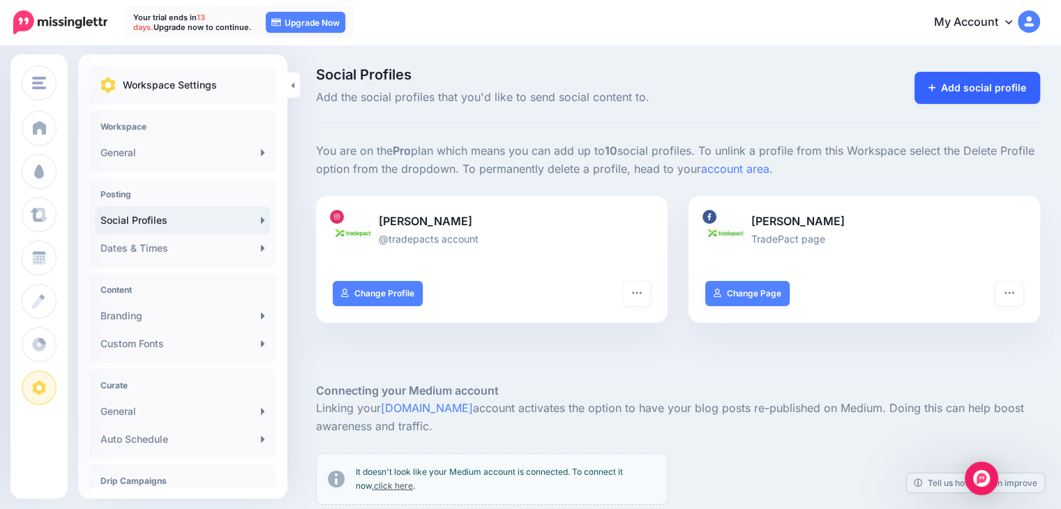
click at [975, 82] on link "Add social profile" at bounding box center [978, 88] width 126 height 32
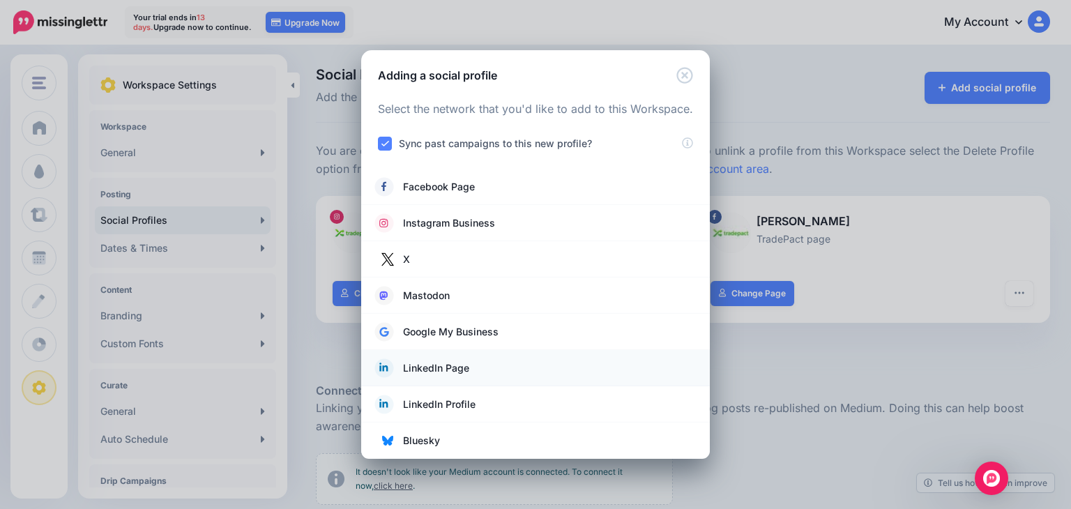
click at [473, 364] on link "LinkedIn Page" at bounding box center [535, 369] width 321 height 20
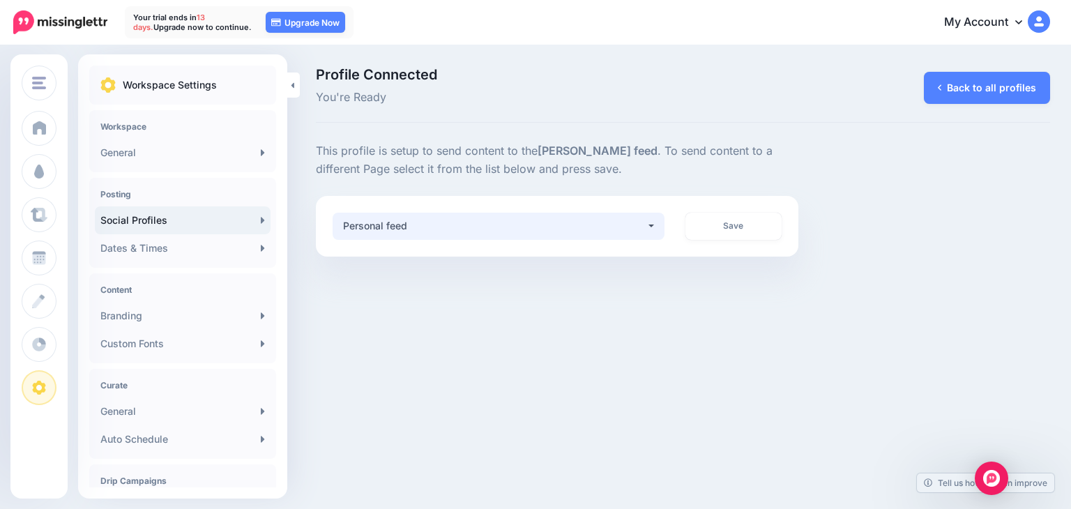
click at [561, 228] on div "Personal feed" at bounding box center [494, 226] width 303 height 17
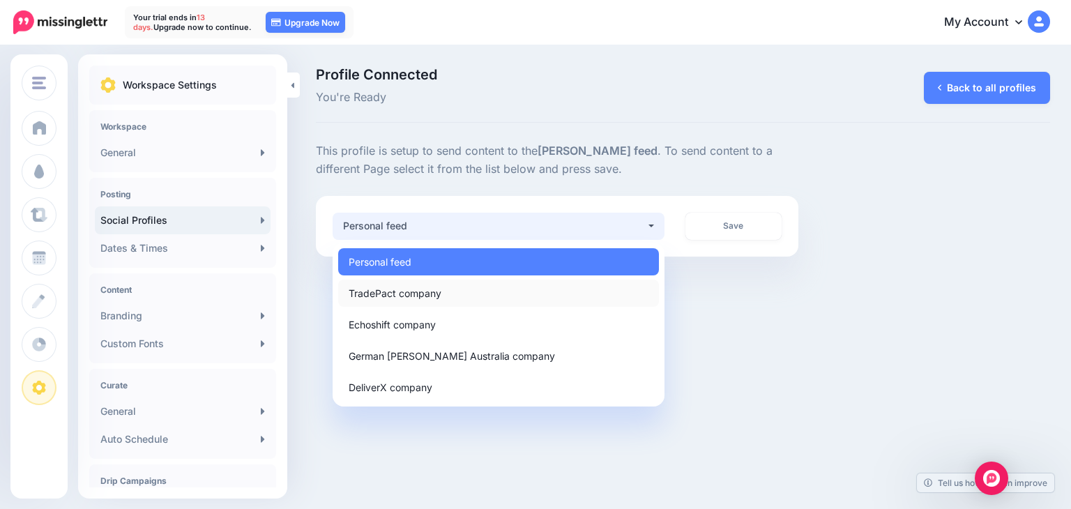
click at [525, 288] on link "TradePact company" at bounding box center [498, 293] width 321 height 27
select select "**********"
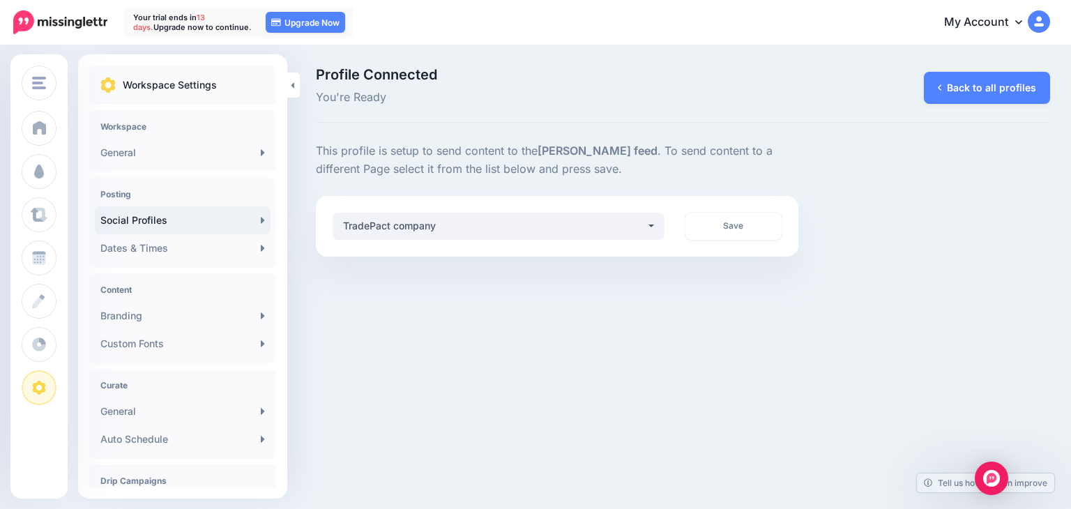
click at [703, 280] on div "TradePact TradePact Add Workspace Dashboard Campaigns Curate Schedule Create An…" at bounding box center [535, 254] width 1071 height 509
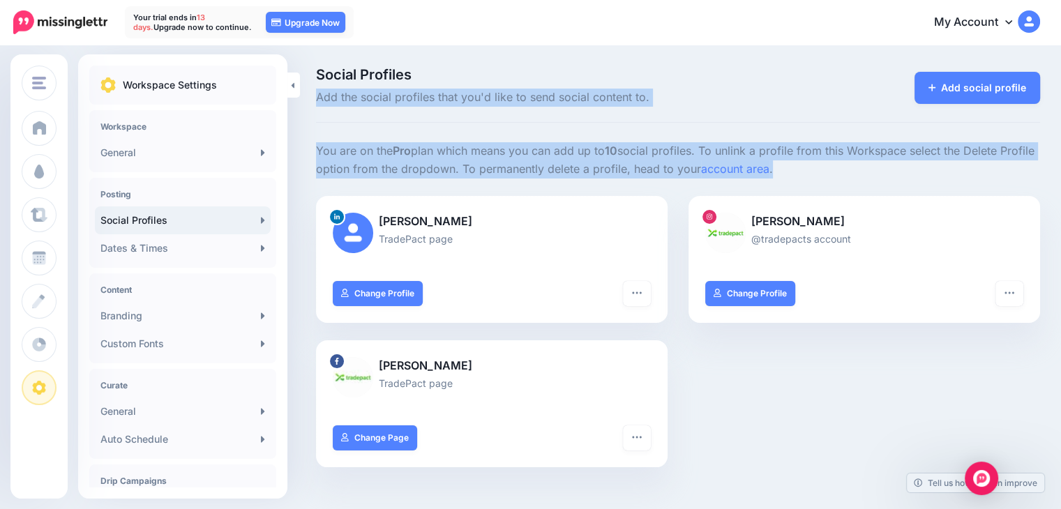
drag, startPoint x: 824, startPoint y: 169, endPoint x: 318, endPoint y: 99, distance: 510.5
click at [318, 99] on div "Social Profiles Add the social profiles that you'd like to send social content …" at bounding box center [678, 477] width 745 height 819
click at [318, 99] on span "Add the social profiles that you'd like to send social content to." at bounding box center [554, 98] width 476 height 18
drag, startPoint x: 318, startPoint y: 99, endPoint x: 791, endPoint y: 173, distance: 478.7
click at [790, 174] on div "Social Profiles Add the social profiles that you'd like to send social content …" at bounding box center [678, 477] width 745 height 819
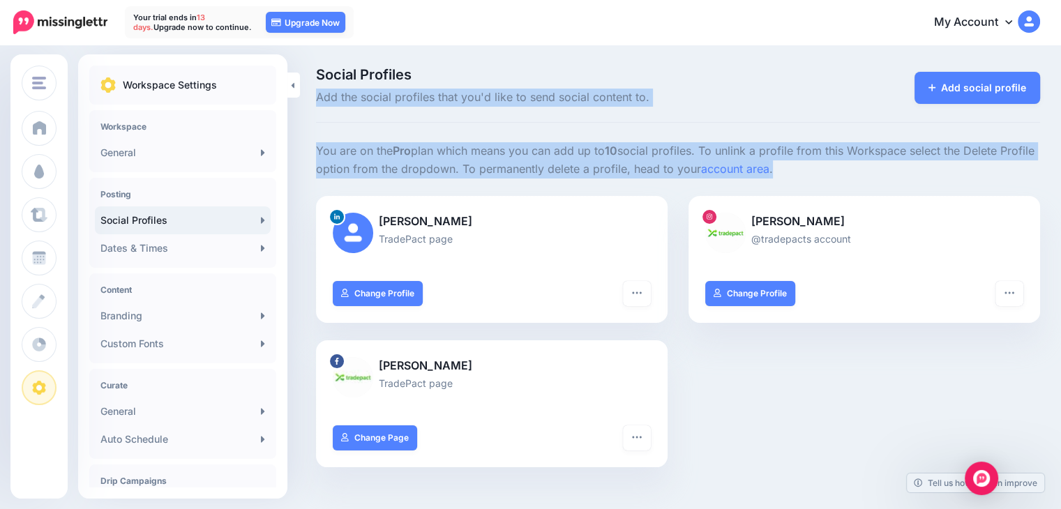
click at [791, 172] on p "You are on the Pro plan which means you can add up to 10 social profiles. To un…" at bounding box center [678, 160] width 724 height 36
drag, startPoint x: 791, startPoint y: 172, endPoint x: 319, endPoint y: 98, distance: 477.3
click at [319, 98] on div "Social Profiles Add the social profiles that you'd like to send social content …" at bounding box center [678, 477] width 745 height 819
click at [319, 98] on span "Add the social profiles that you'd like to send social content to." at bounding box center [554, 98] width 476 height 18
drag, startPoint x: 319, startPoint y: 98, endPoint x: 815, endPoint y: 181, distance: 502.1
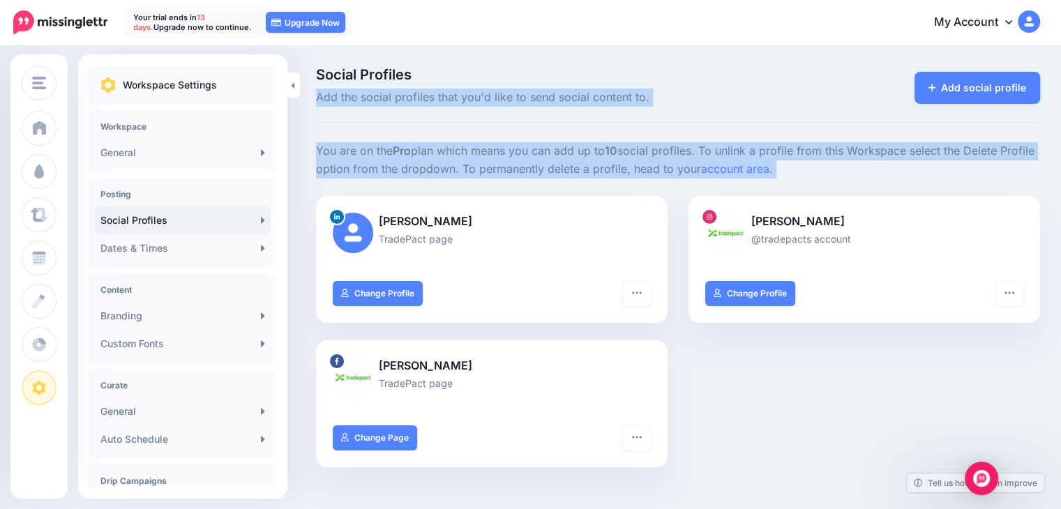
click at [822, 183] on div "Social Profiles Add the social profiles that you'd like to send social content …" at bounding box center [678, 477] width 745 height 819
click at [809, 176] on p "You are on the Pro plan which means you can add up to 10 social profiles. To un…" at bounding box center [678, 160] width 724 height 36
drag, startPoint x: 806, startPoint y: 174, endPoint x: 313, endPoint y: 73, distance: 503.6
click at [313, 73] on div "Social Profiles Add the social profiles that you'd like to send social content …" at bounding box center [678, 477] width 745 height 819
click at [313, 73] on div "Social Profiles Add the social profiles that you'd like to send social content …" at bounding box center [554, 87] width 497 height 39
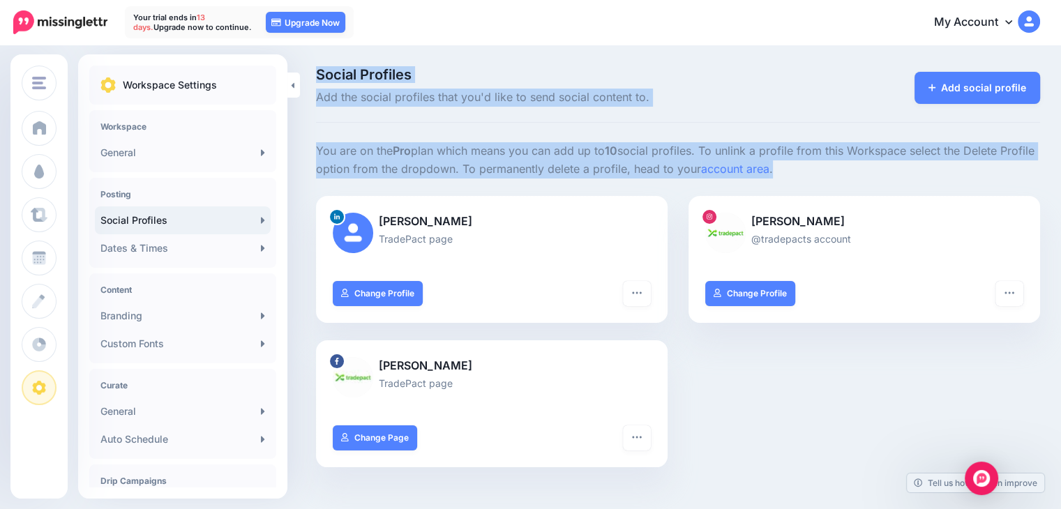
drag, startPoint x: 313, startPoint y: 73, endPoint x: 809, endPoint y: 162, distance: 504.0
click at [809, 162] on div "Social Profiles Add the social profiles that you'd like to send social content …" at bounding box center [678, 477] width 745 height 819
click at [809, 162] on p "You are on the Pro plan which means you can add up to 10 social profiles. To un…" at bounding box center [678, 160] width 724 height 36
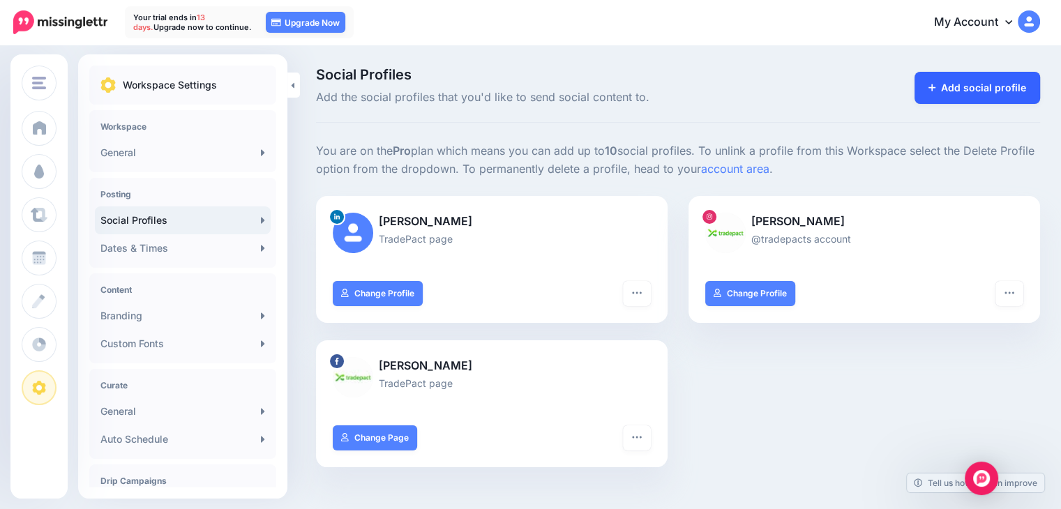
click at [975, 86] on link "Add social profile" at bounding box center [978, 88] width 126 height 32
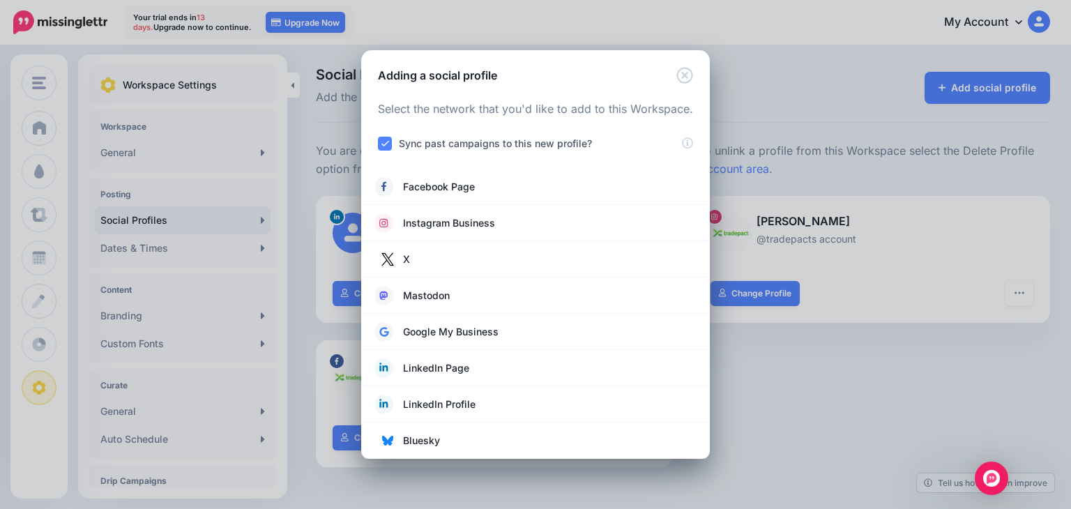
click at [910, 162] on div "Adding a social profile Loading Select the network that you'd like to add to th…" at bounding box center [535, 254] width 1071 height 509
click at [682, 71] on icon "Close" at bounding box center [685, 75] width 17 height 17
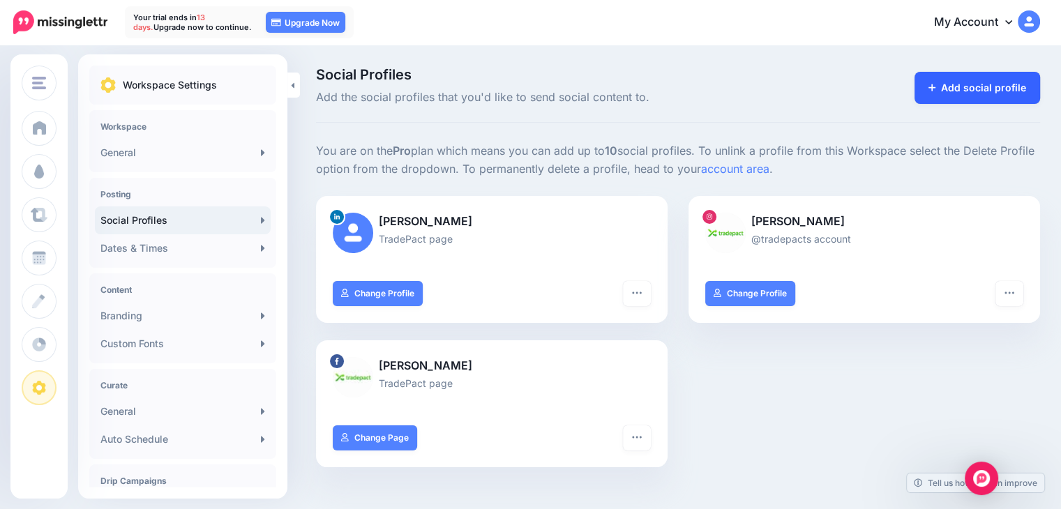
click at [987, 83] on link "Add social profile" at bounding box center [978, 88] width 126 height 32
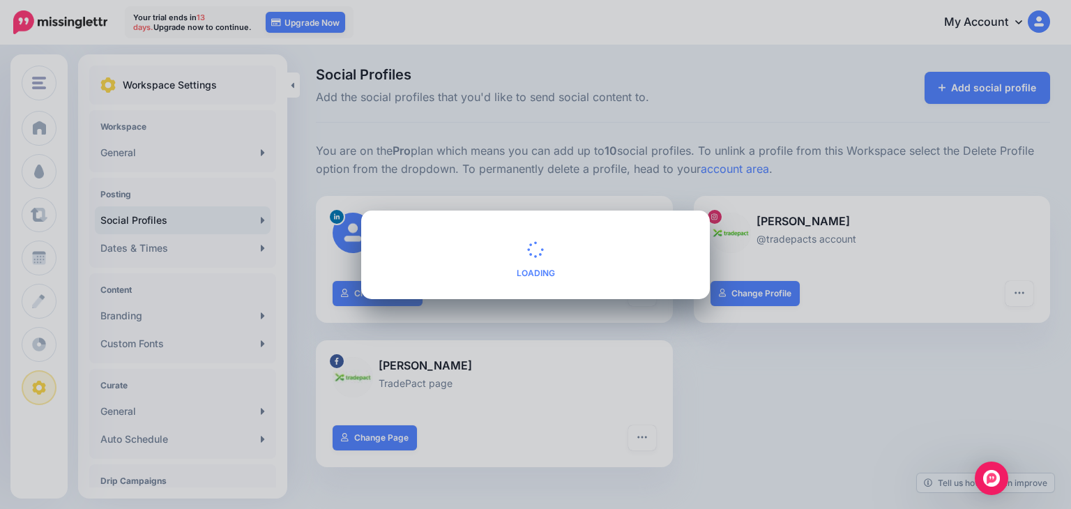
click at [652, 274] on span "Loading" at bounding box center [535, 259] width 315 height 64
drag, startPoint x: 746, startPoint y: 325, endPoint x: 730, endPoint y: 325, distance: 16.0
click at [744, 324] on div "Adding a social profile Loading Select the network that you'd like to add to th…" at bounding box center [535, 254] width 1071 height 509
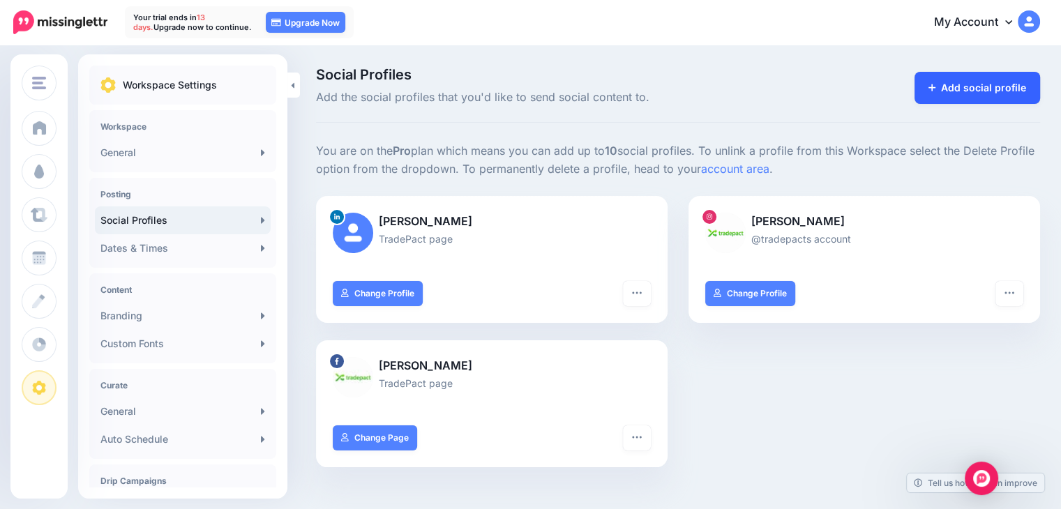
click at [976, 87] on link "Add social profile" at bounding box center [978, 88] width 126 height 32
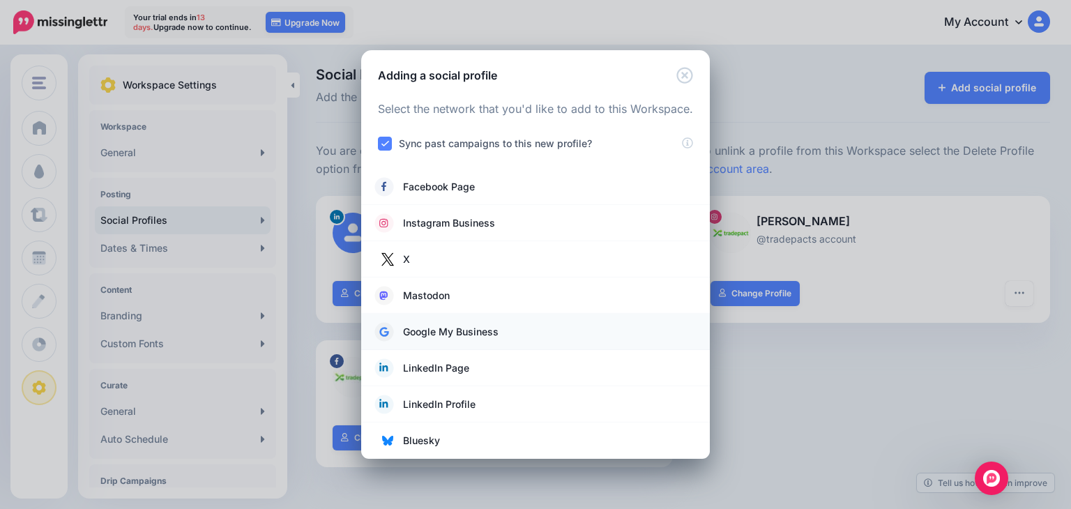
click at [462, 336] on span "Google My Business" at bounding box center [451, 332] width 96 height 17
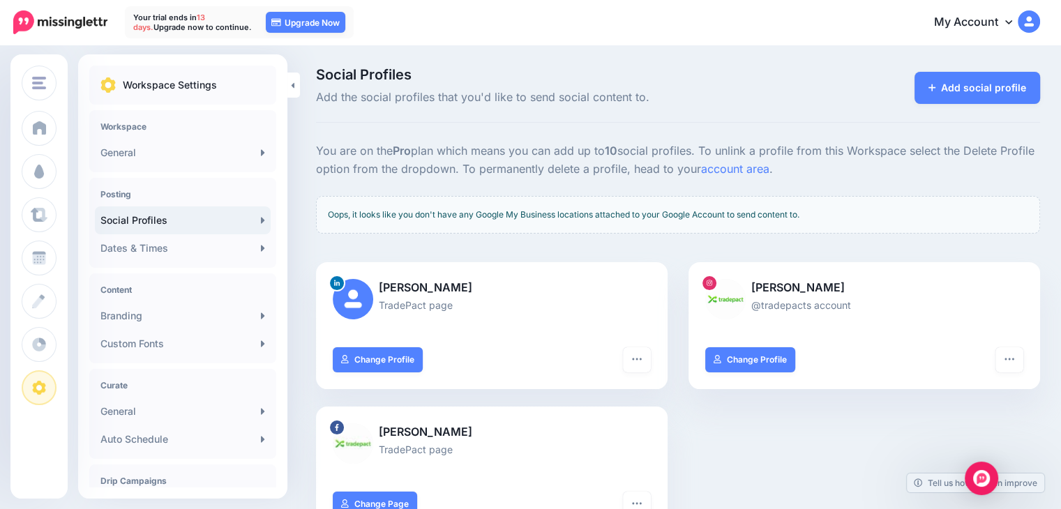
click at [910, 165] on p "You are on the Pro plan which means you can add up to 10 social profiles. To un…" at bounding box center [678, 160] width 724 height 36
click at [982, 83] on link "Add social profile" at bounding box center [978, 88] width 126 height 32
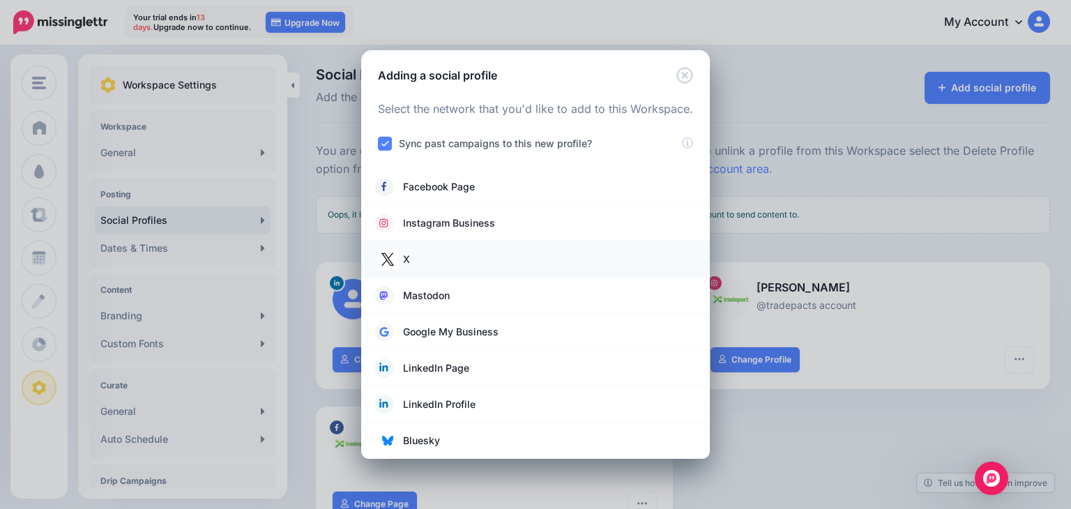
click at [469, 253] on link "X" at bounding box center [535, 260] width 321 height 20
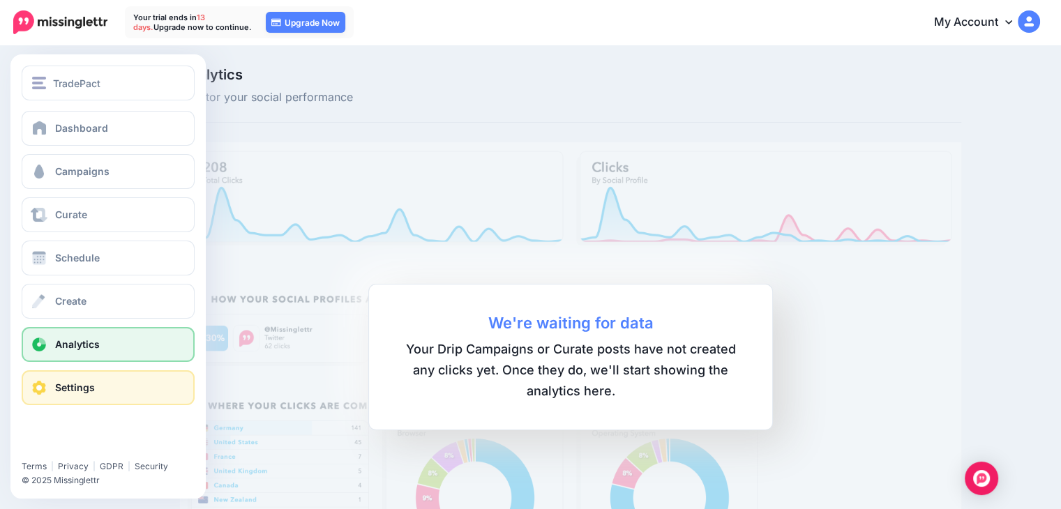
click at [114, 377] on link "Settings" at bounding box center [108, 387] width 173 height 35
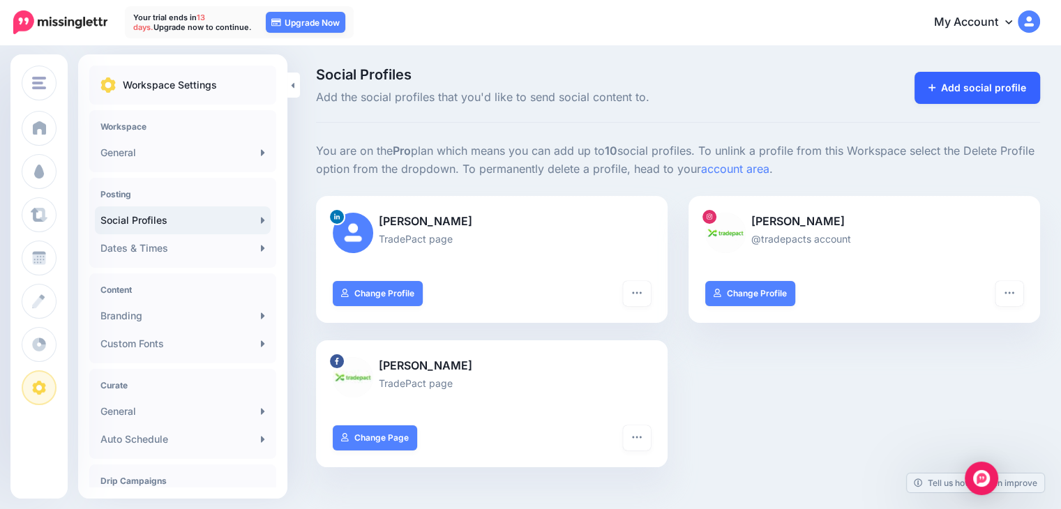
click at [960, 93] on link "Add social profile" at bounding box center [978, 88] width 126 height 32
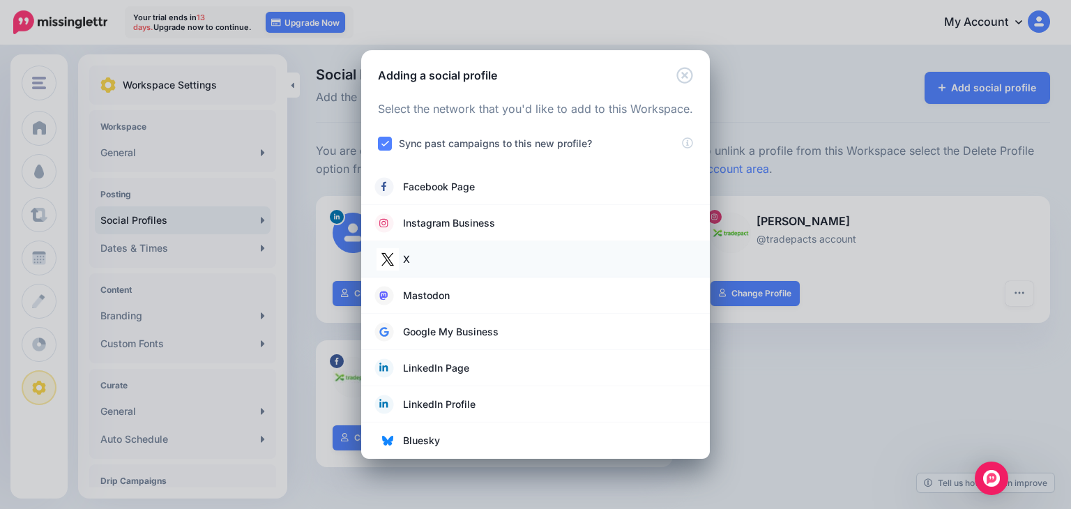
click at [446, 257] on link "X" at bounding box center [535, 260] width 321 height 20
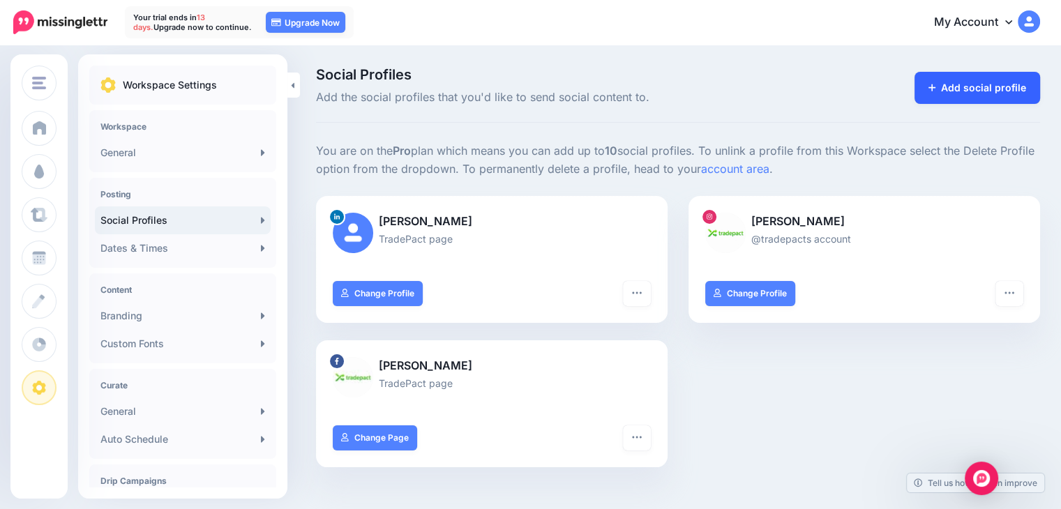
click at [989, 89] on link "Add social profile" at bounding box center [978, 88] width 126 height 32
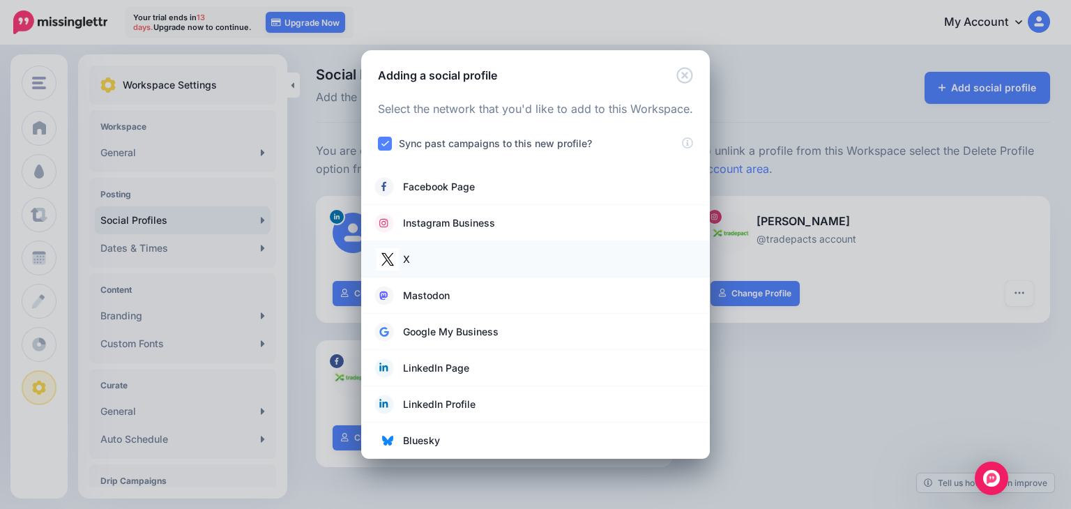
click at [431, 257] on link "X" at bounding box center [535, 260] width 321 height 20
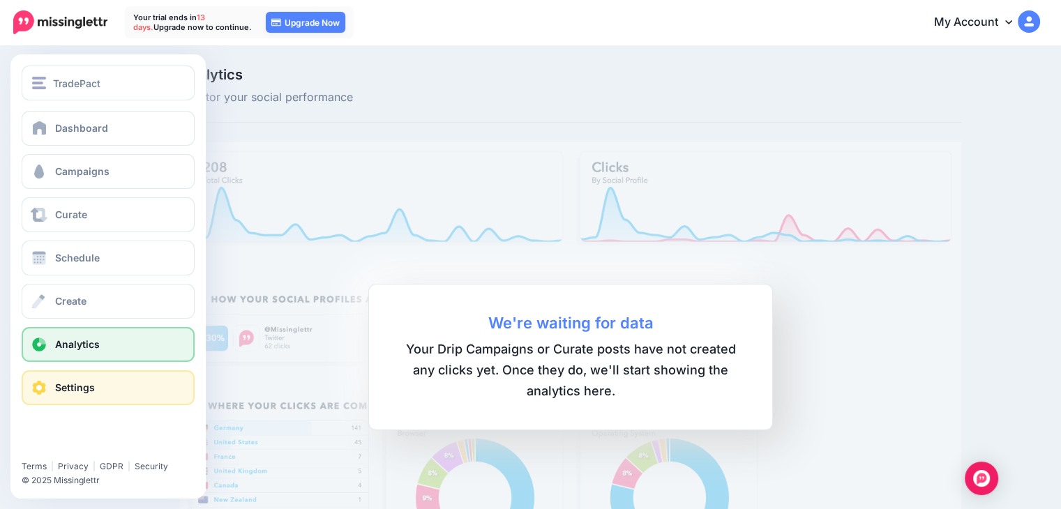
click at [59, 397] on link "Settings" at bounding box center [108, 387] width 173 height 35
